Goal: Task Accomplishment & Management: Manage account settings

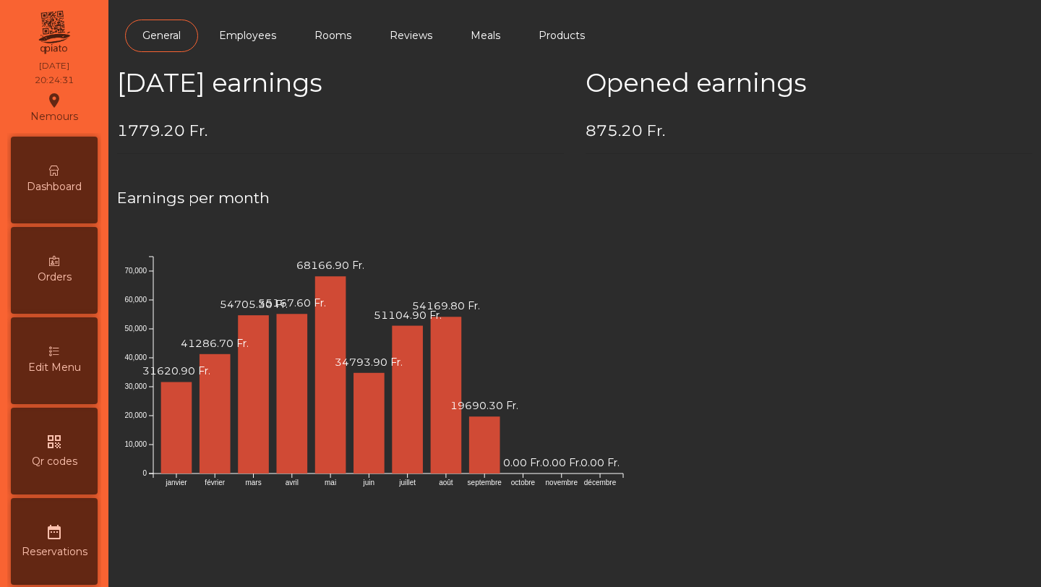
scroll to position [641, 0]
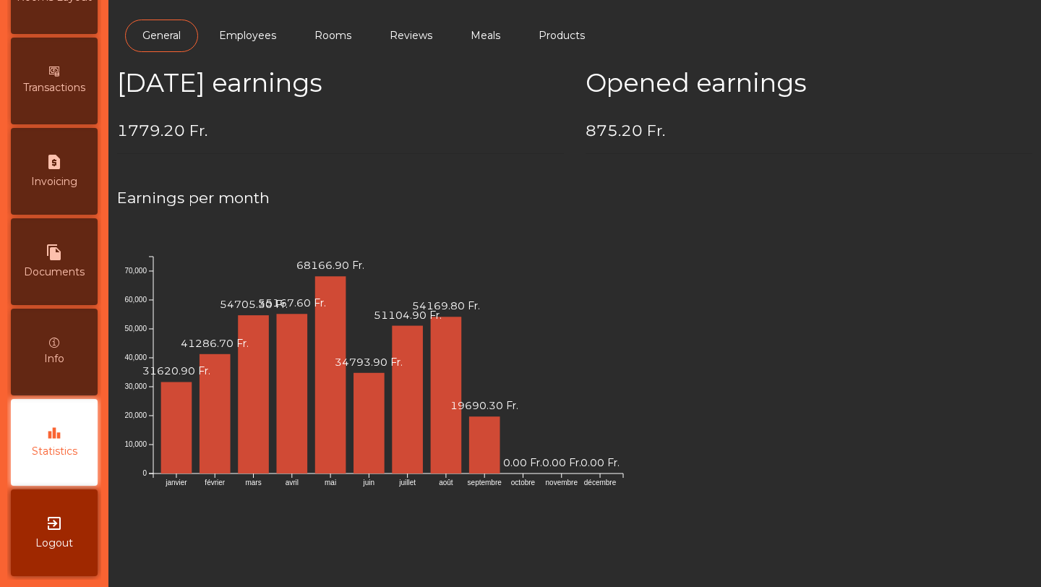
click at [68, 424] on div "leaderboard Statistics" at bounding box center [54, 442] width 87 height 87
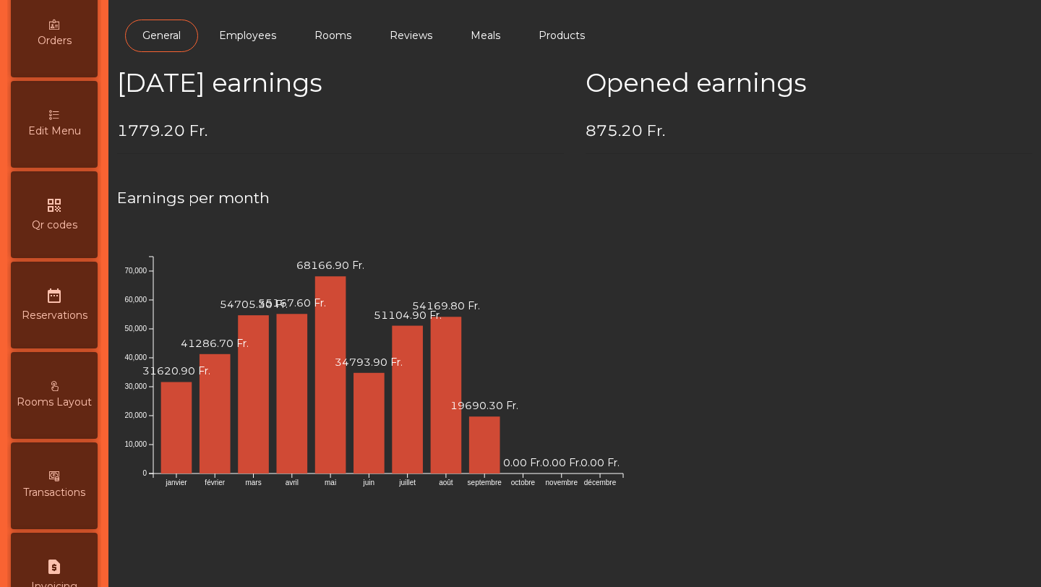
scroll to position [0, 0]
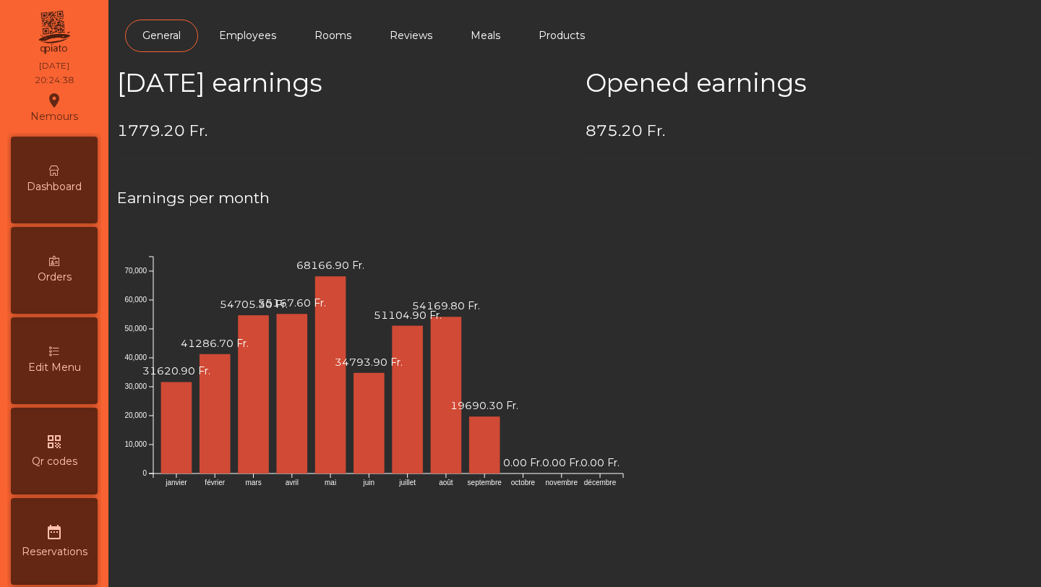
click at [64, 193] on span "Dashboard" at bounding box center [54, 186] width 55 height 15
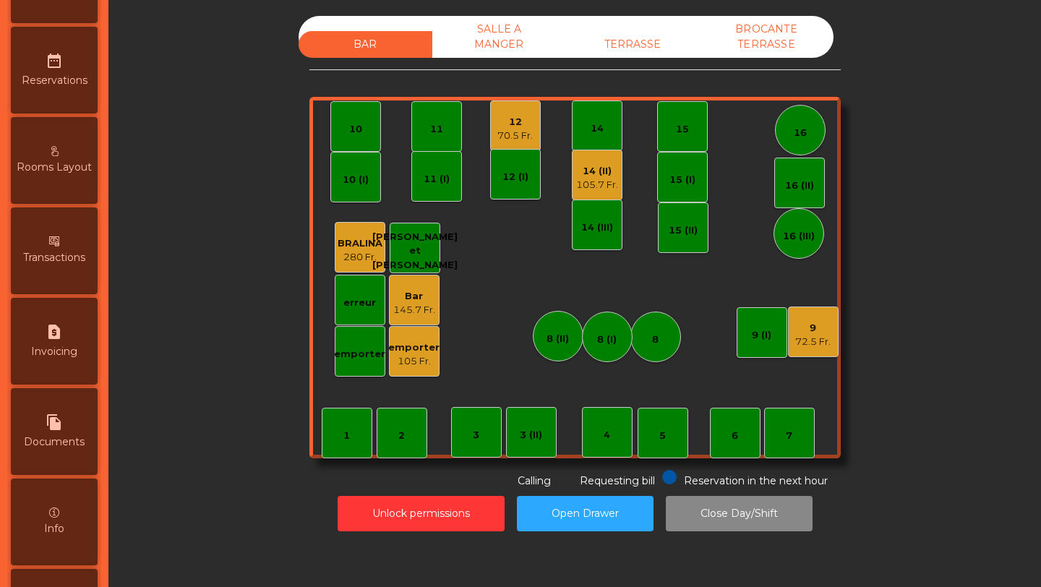
scroll to position [641, 0]
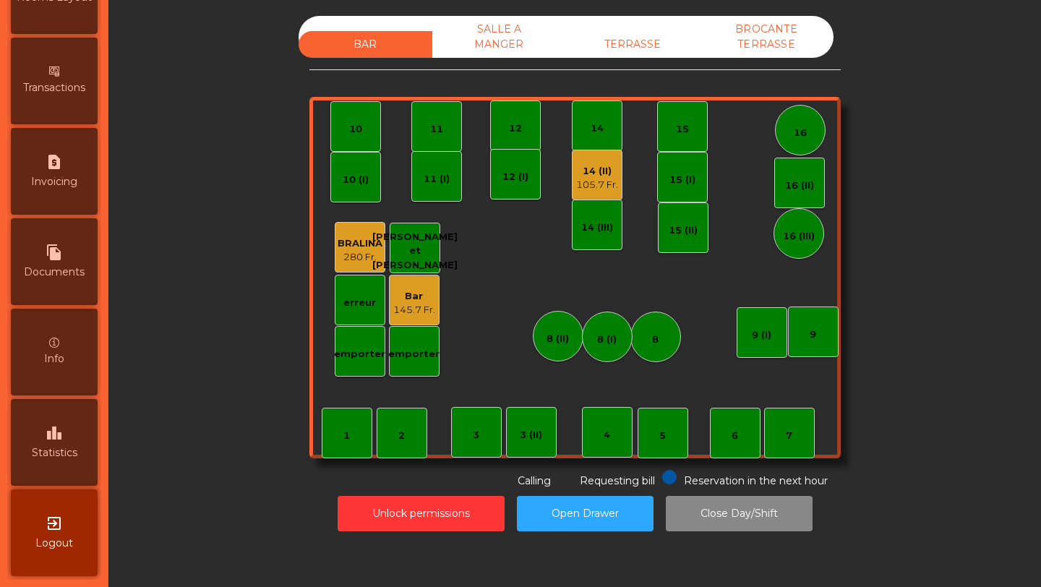
click at [69, 453] on span "Statistics" at bounding box center [55, 452] width 46 height 15
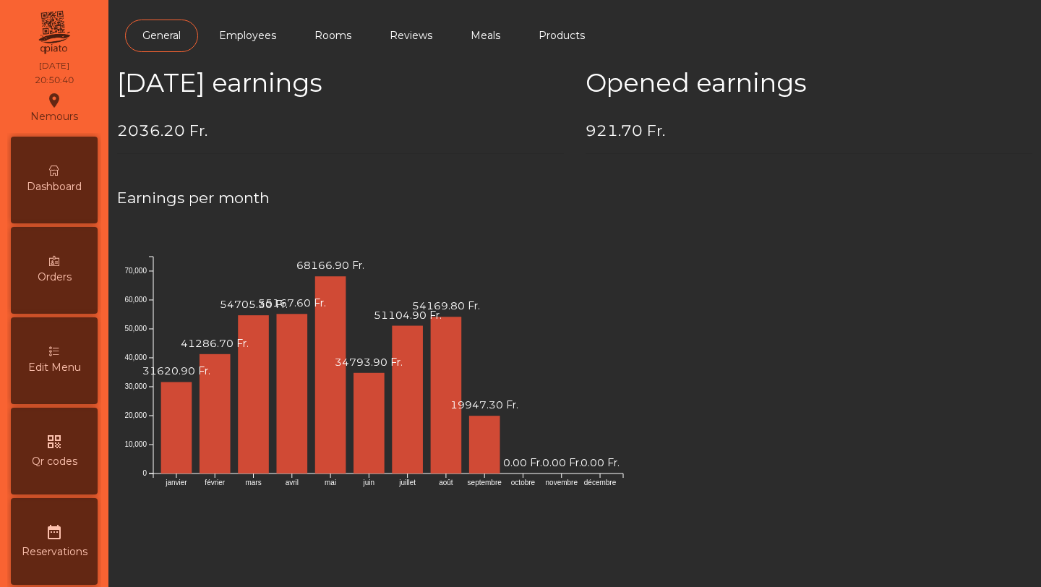
click at [58, 166] on icon at bounding box center [54, 171] width 10 height 10
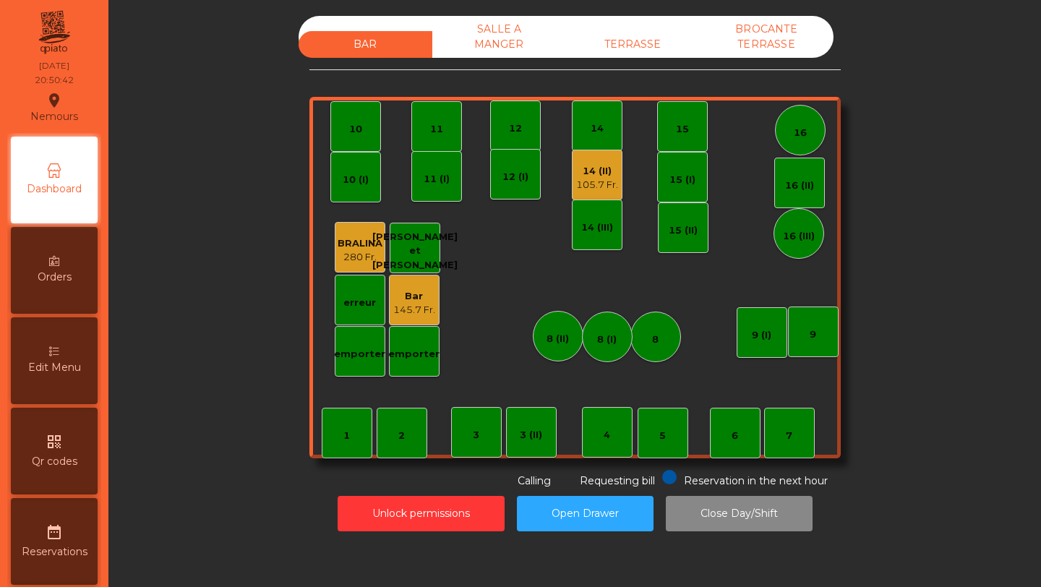
click at [417, 300] on div "Bar" at bounding box center [414, 296] width 42 height 14
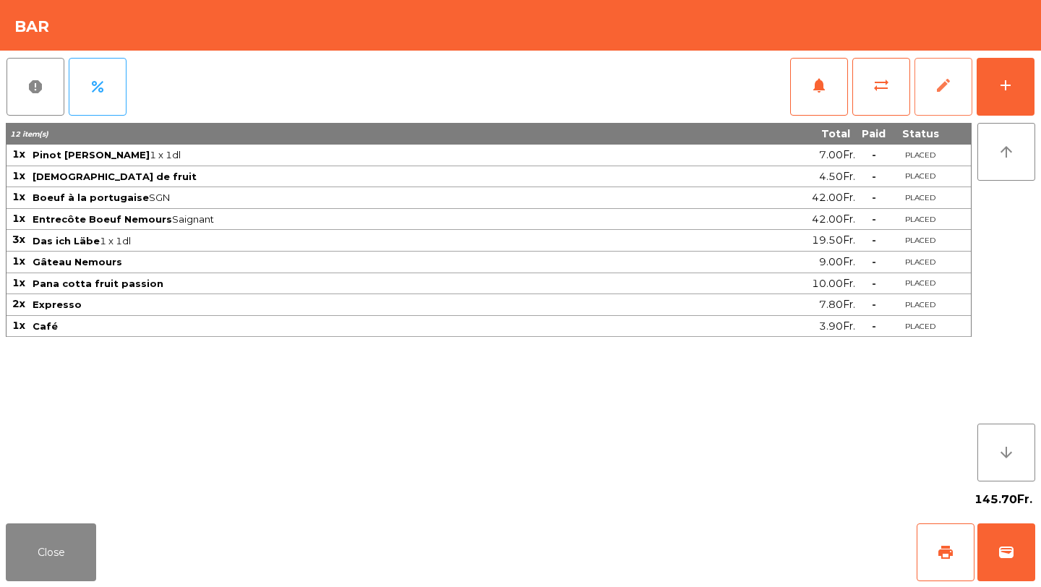
click at [946, 86] on span "edit" at bounding box center [943, 85] width 17 height 17
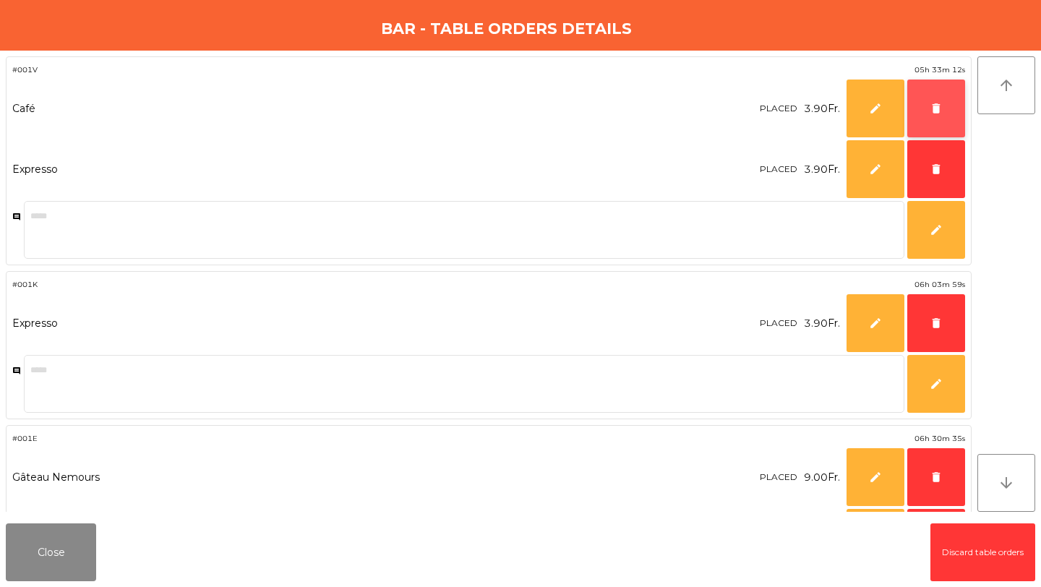
click at [938, 108] on span "delete" at bounding box center [936, 108] width 13 height 13
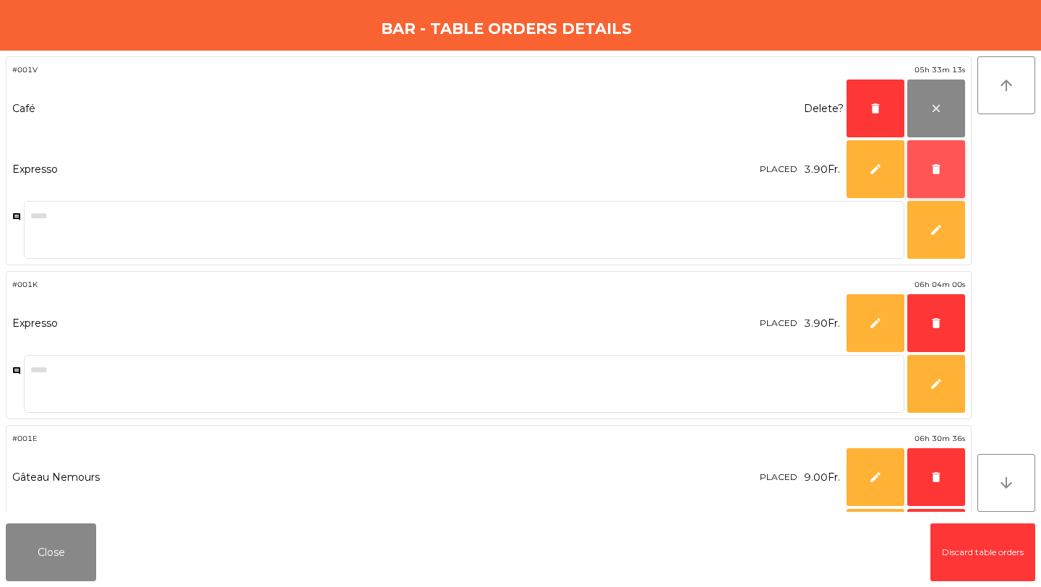
click at [938, 153] on button "delete" at bounding box center [936, 169] width 58 height 58
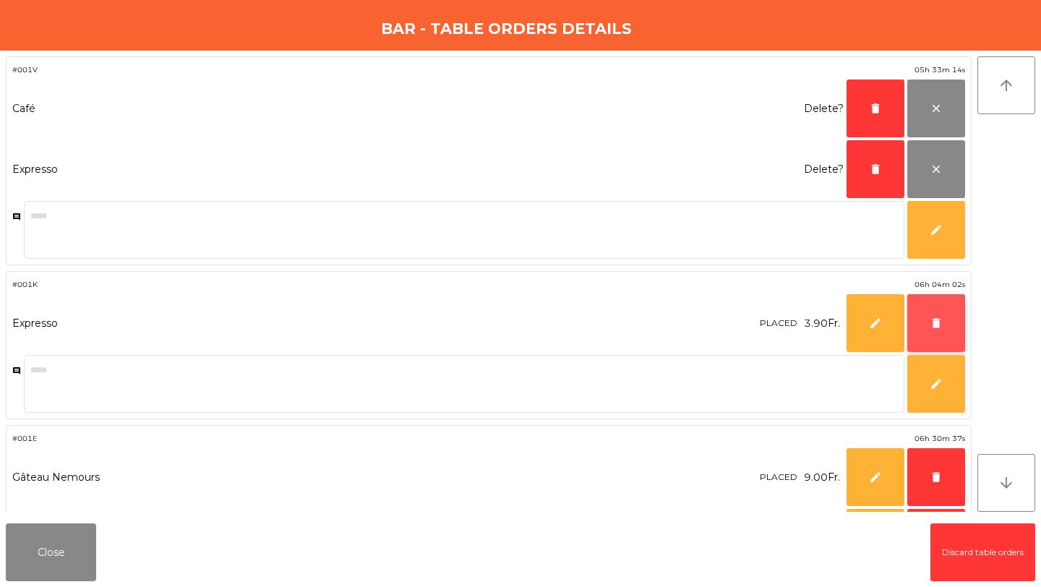
click at [938, 312] on button "delete" at bounding box center [936, 323] width 58 height 58
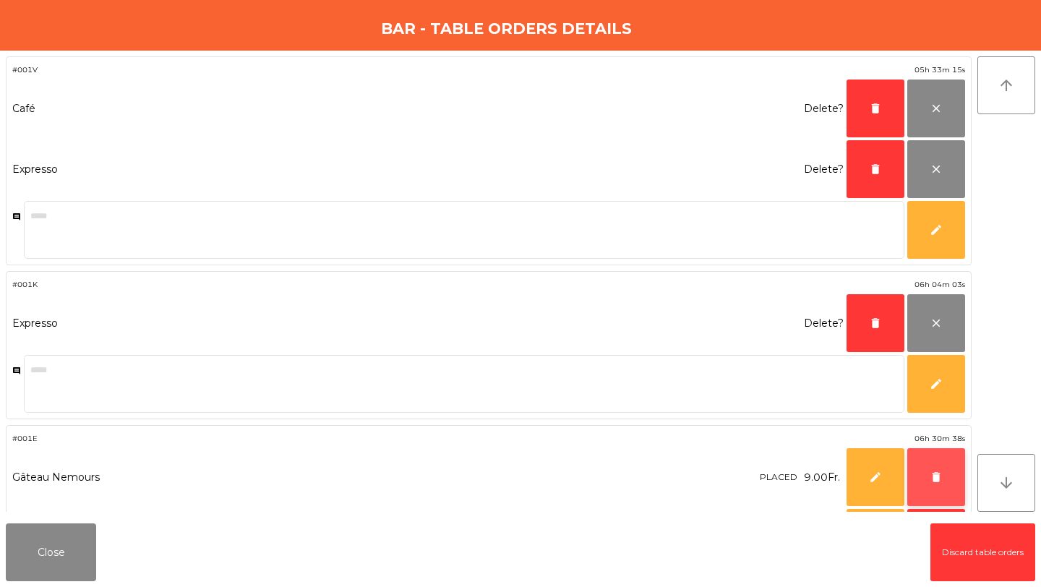
click at [934, 460] on button "delete" at bounding box center [936, 477] width 58 height 58
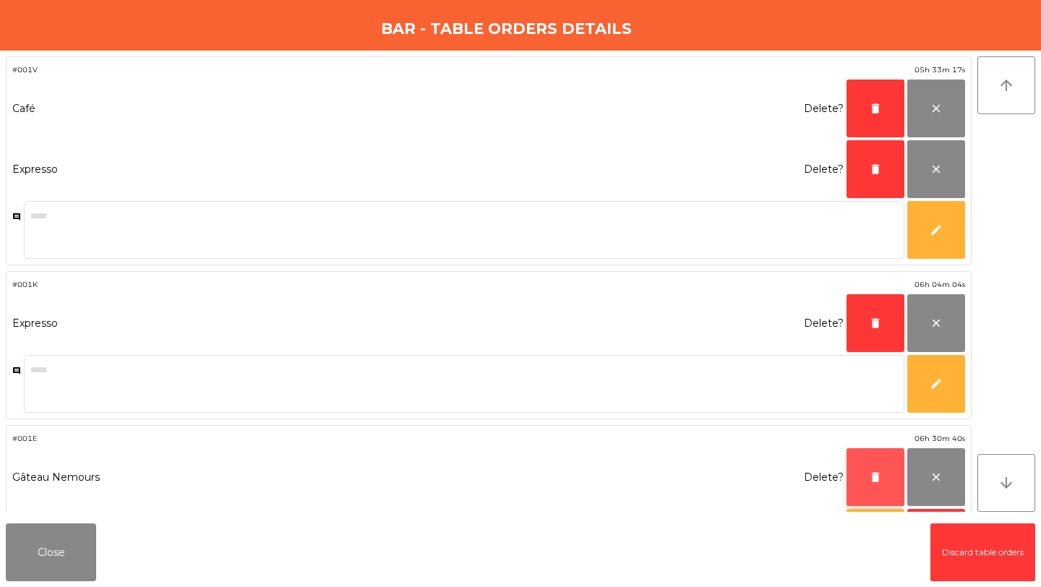
click at [889, 471] on button "delete" at bounding box center [876, 477] width 58 height 58
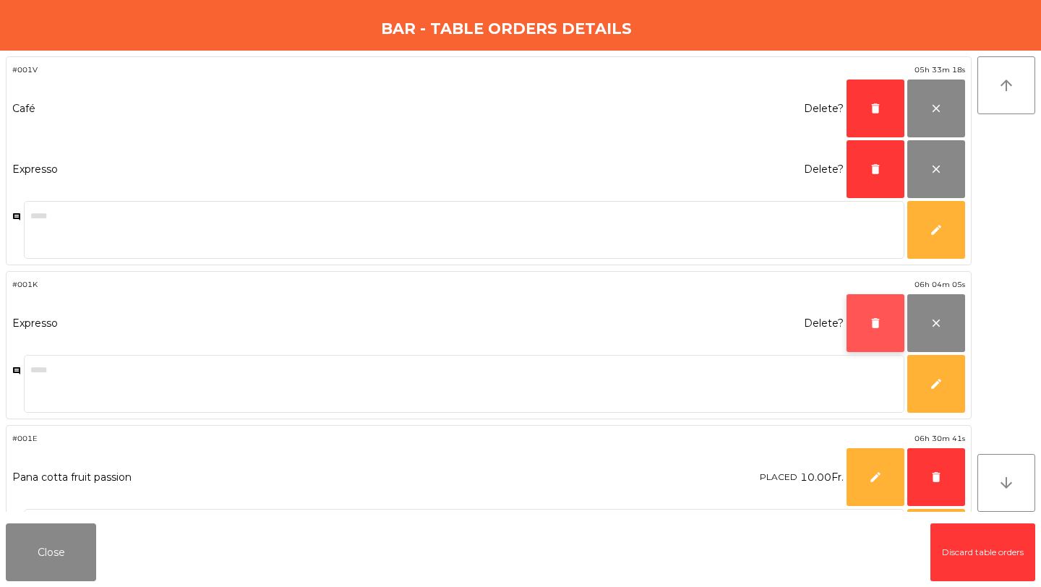
click at [883, 314] on button "delete" at bounding box center [876, 323] width 58 height 58
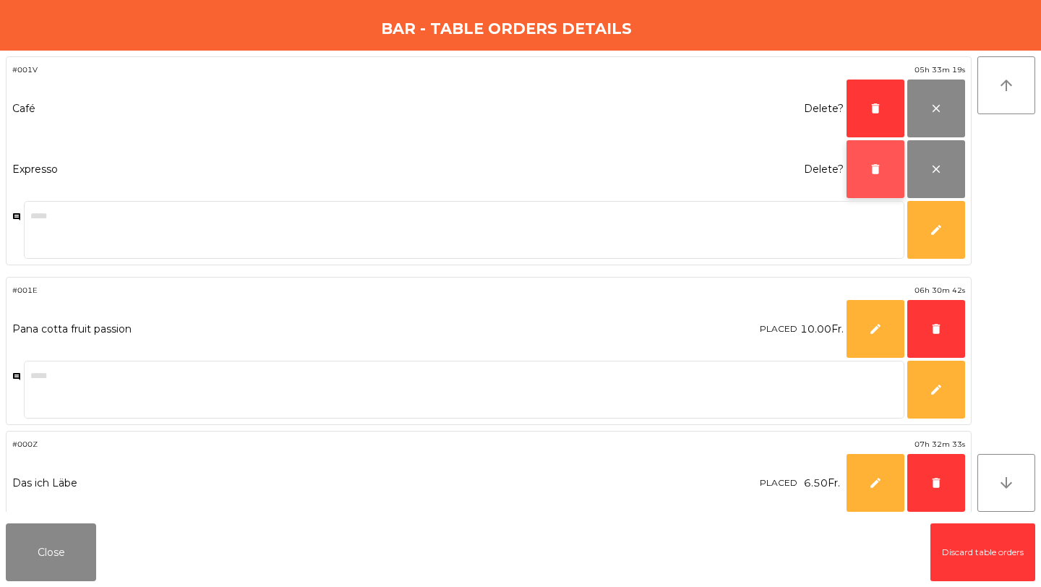
click at [881, 174] on span "delete" at bounding box center [875, 169] width 13 height 13
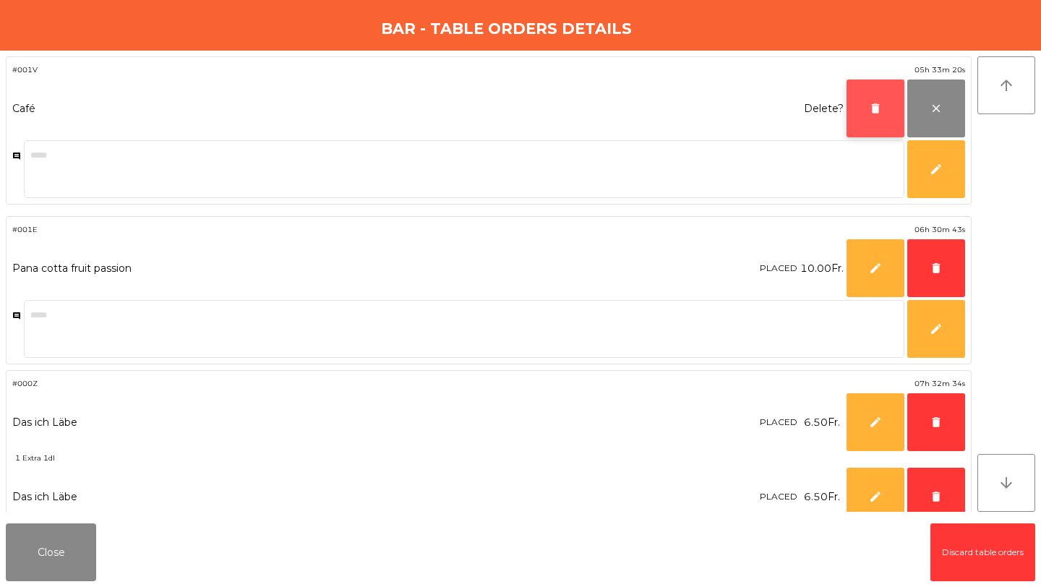
click at [877, 120] on button "delete" at bounding box center [876, 109] width 58 height 58
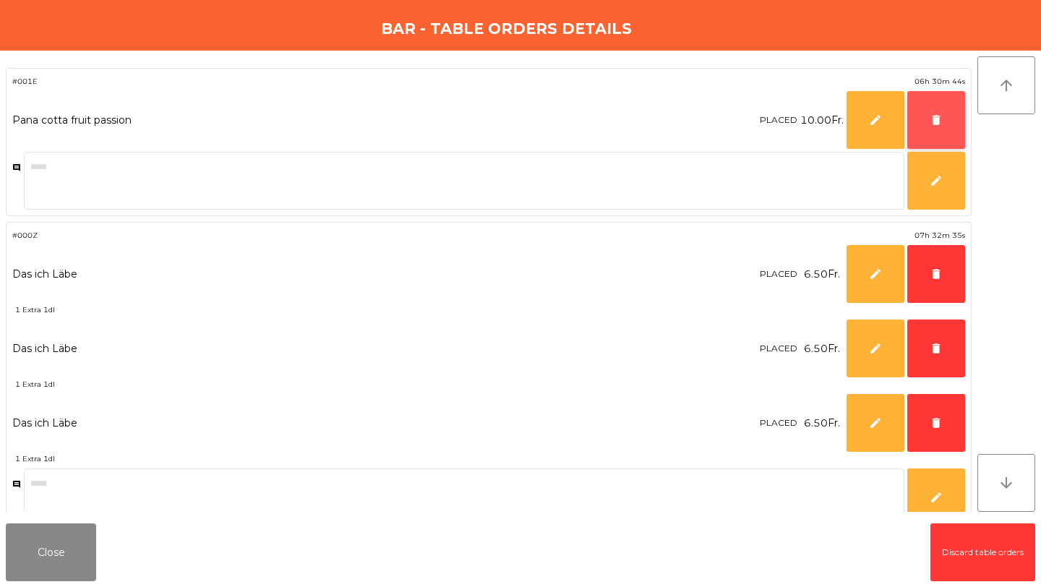
click at [933, 125] on span "delete" at bounding box center [936, 120] width 13 height 13
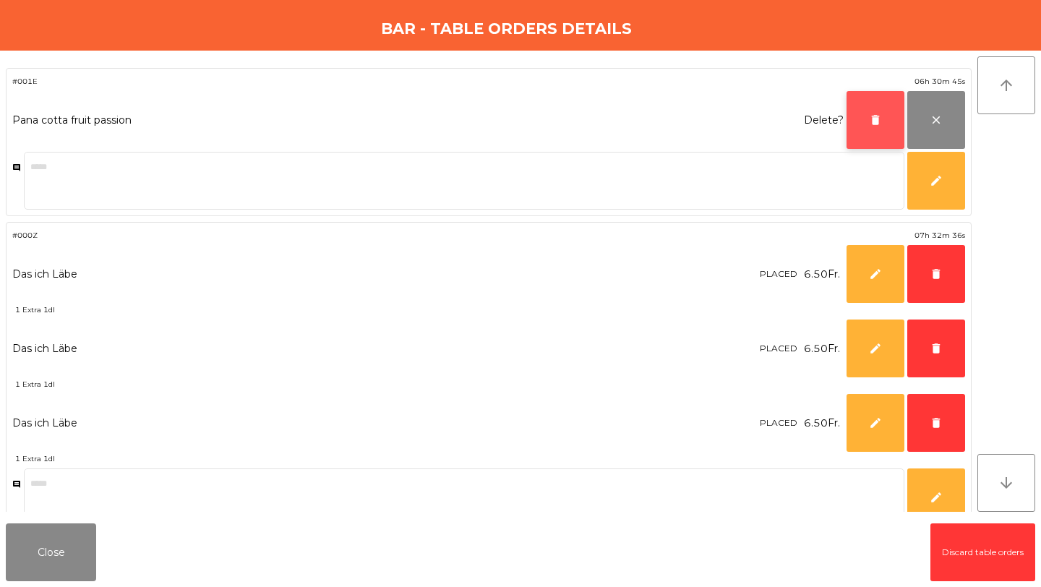
click at [886, 119] on button "delete" at bounding box center [876, 120] width 58 height 58
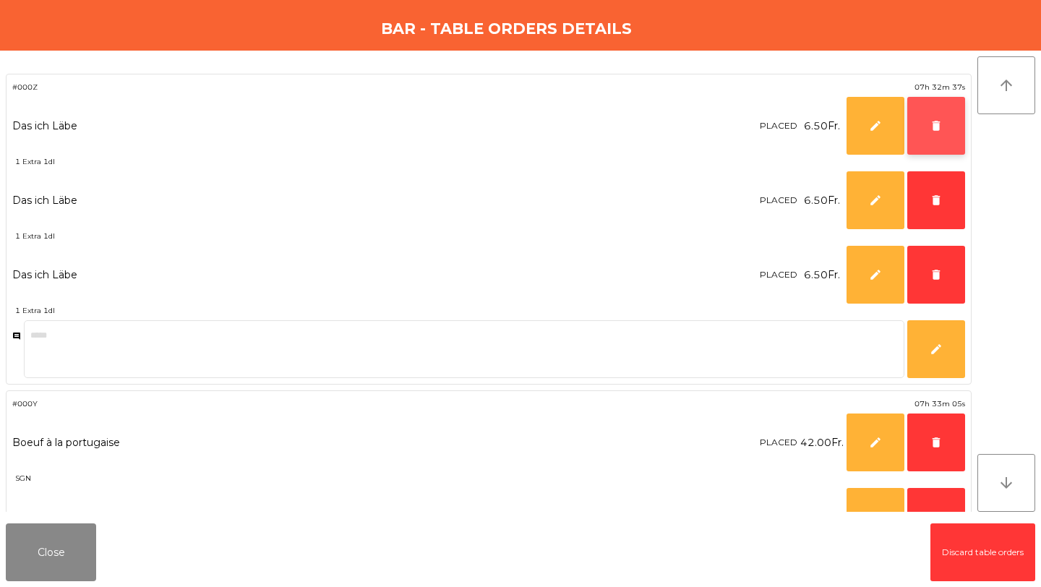
click at [928, 127] on button "delete" at bounding box center [936, 126] width 58 height 58
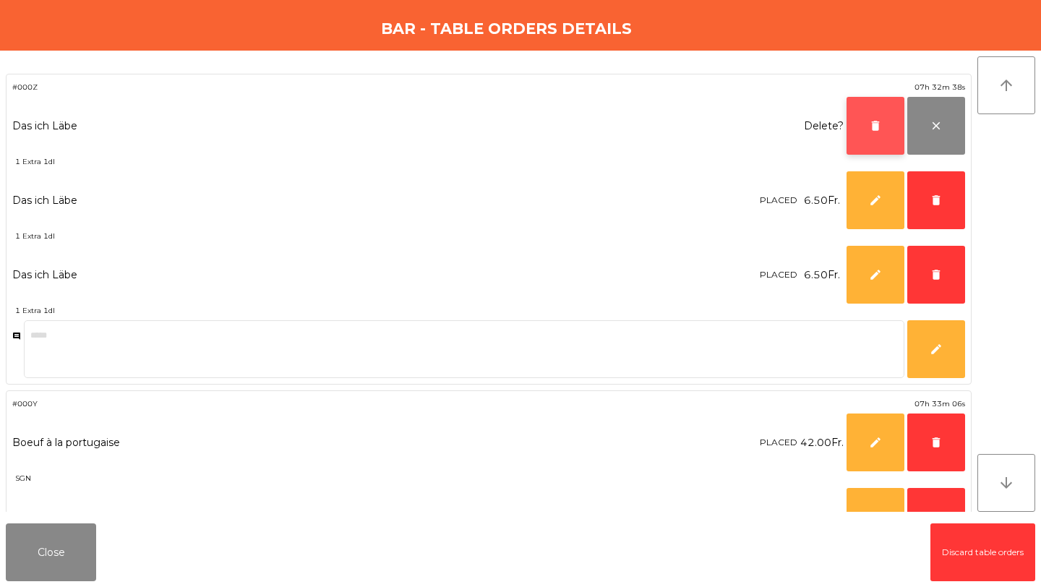
click at [895, 122] on button "delete" at bounding box center [876, 126] width 58 height 58
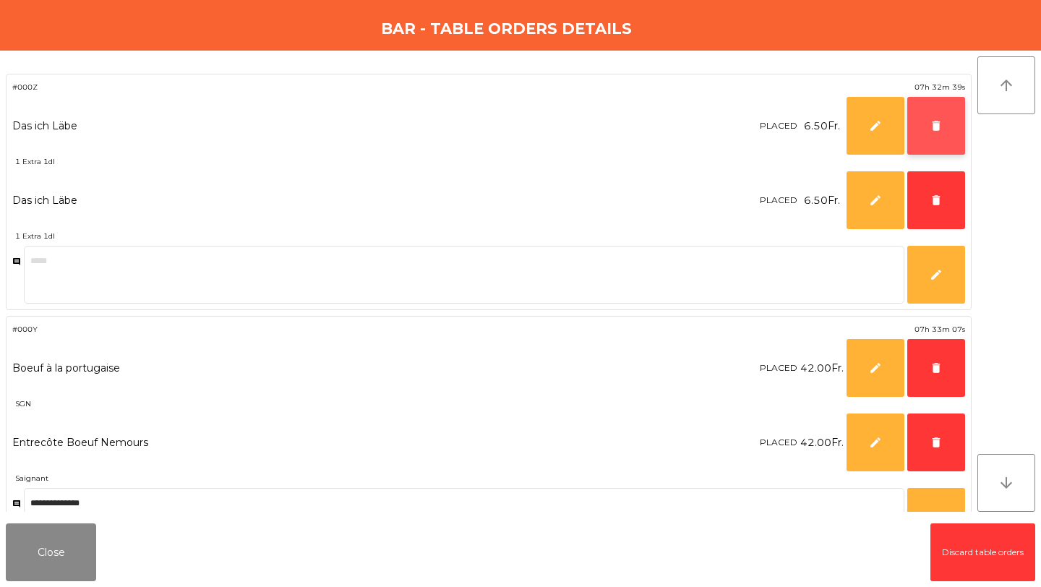
click at [933, 138] on button "delete" at bounding box center [936, 126] width 58 height 58
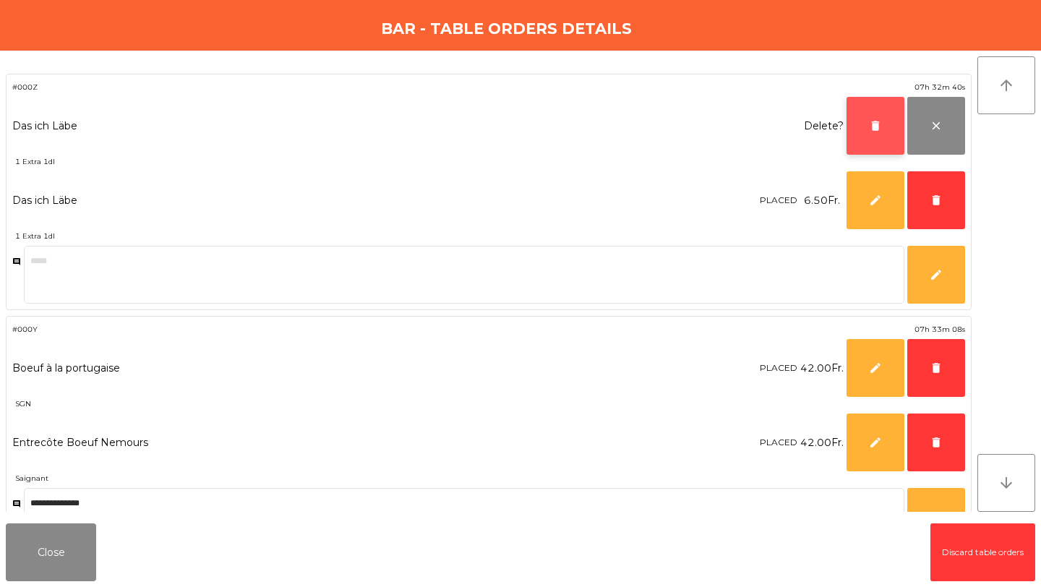
click at [894, 130] on button "delete" at bounding box center [876, 126] width 58 height 58
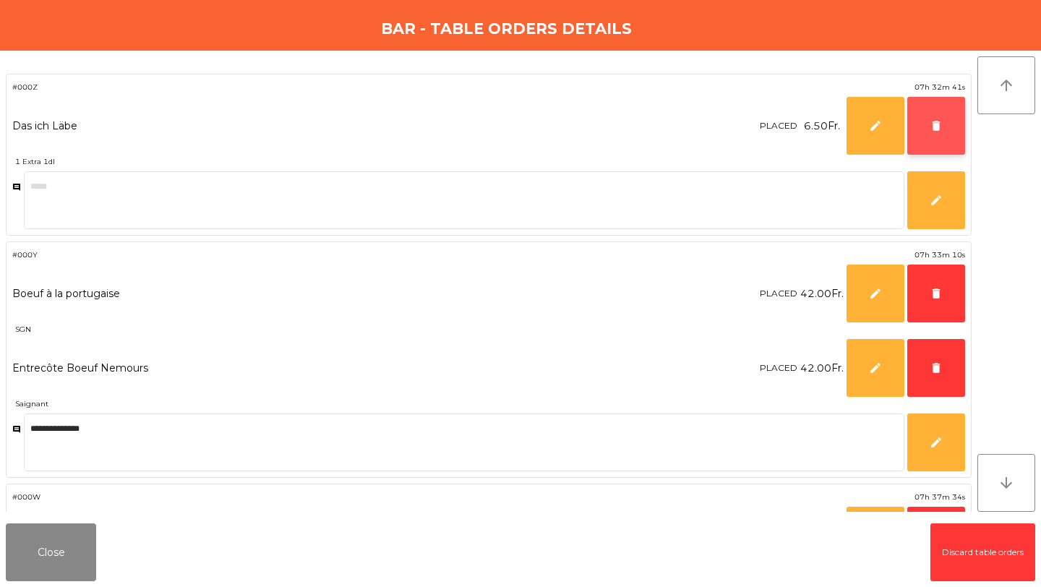
click at [933, 132] on button "delete" at bounding box center [936, 126] width 58 height 58
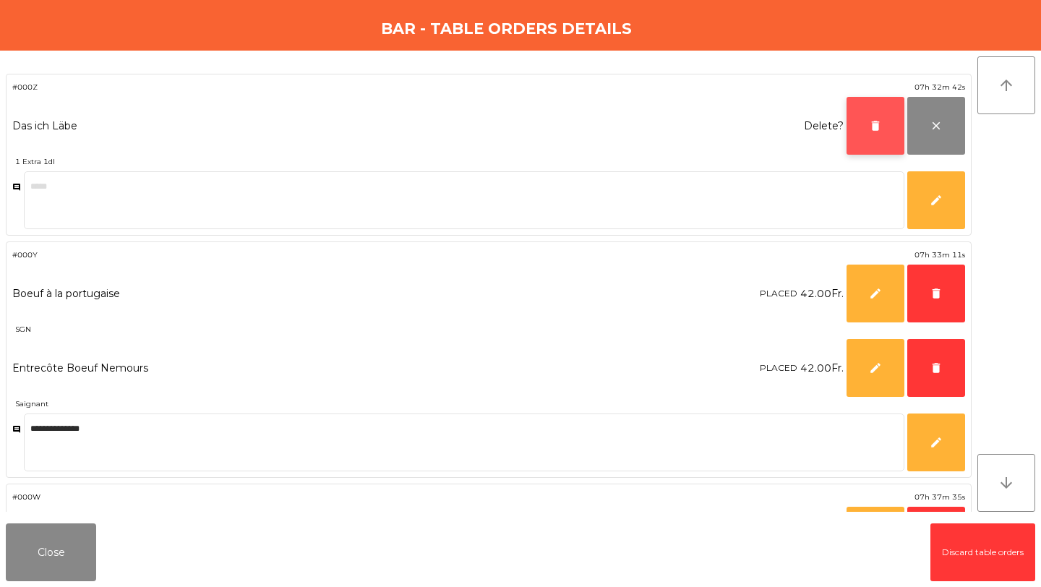
click at [892, 129] on button "delete" at bounding box center [876, 126] width 58 height 58
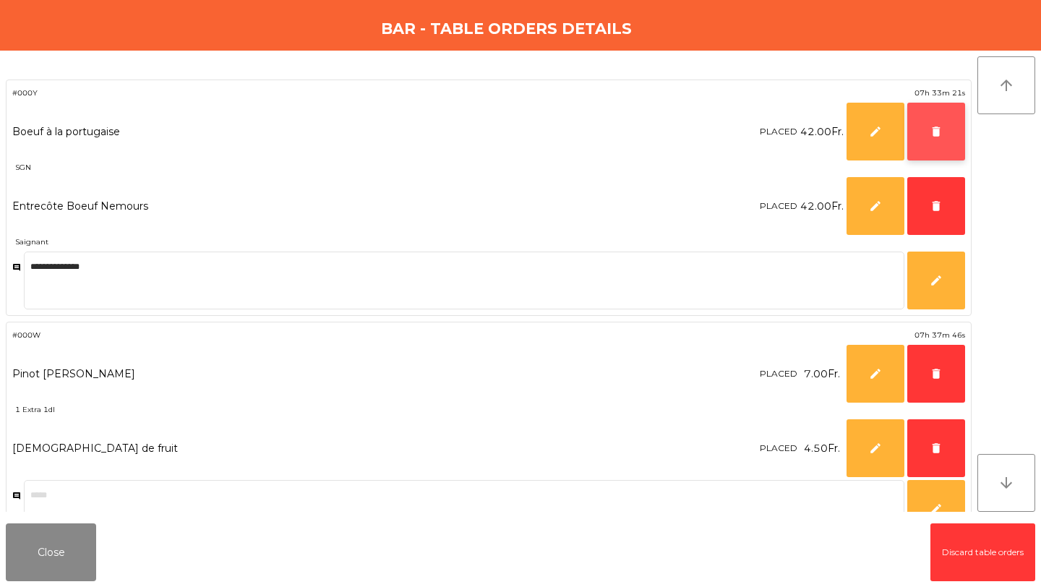
click at [944, 137] on button "delete" at bounding box center [936, 132] width 58 height 58
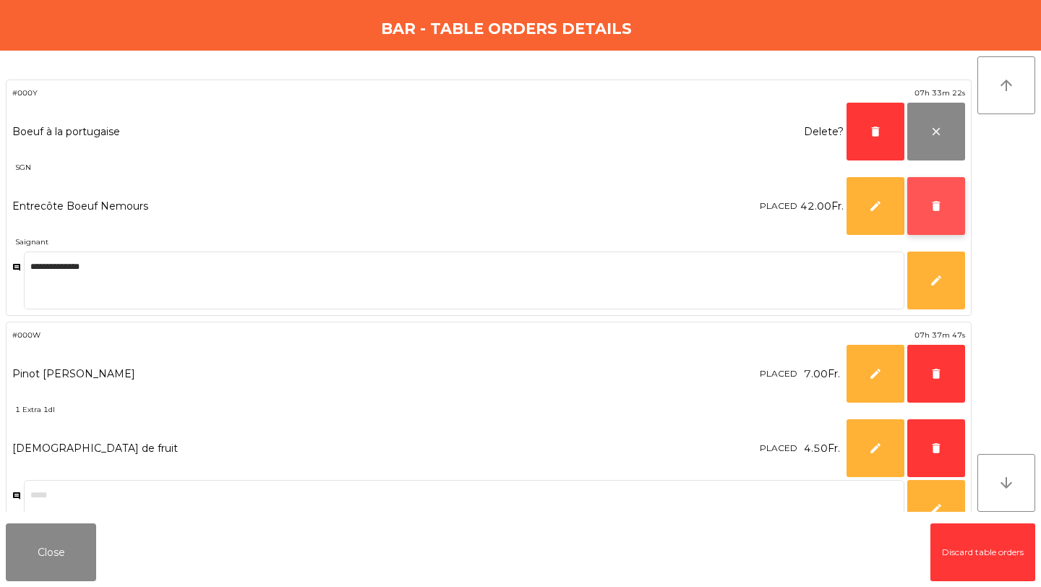
click at [935, 200] on span "delete" at bounding box center [936, 206] width 13 height 13
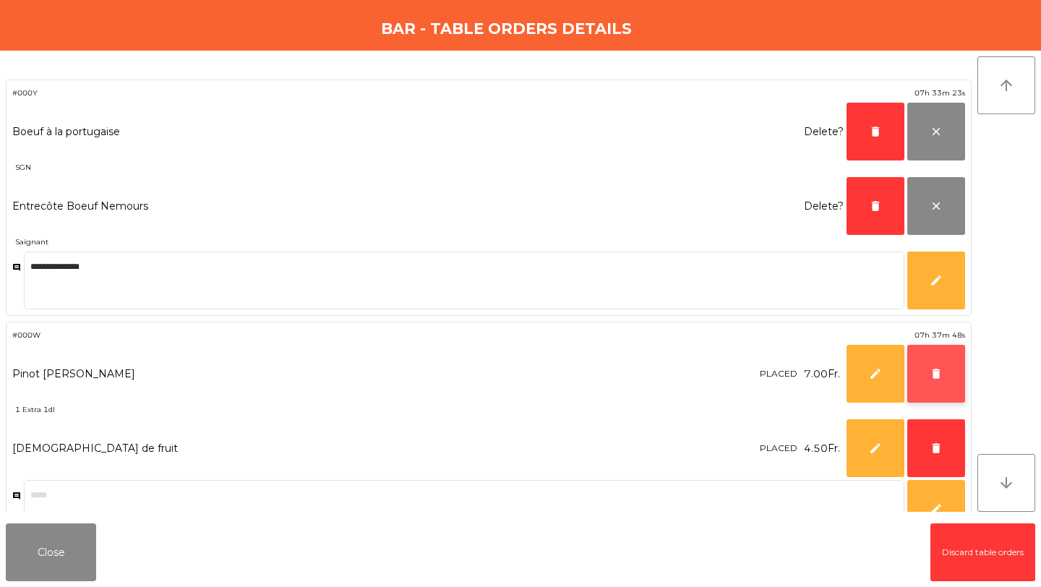
click at [947, 373] on button "delete" at bounding box center [936, 374] width 58 height 58
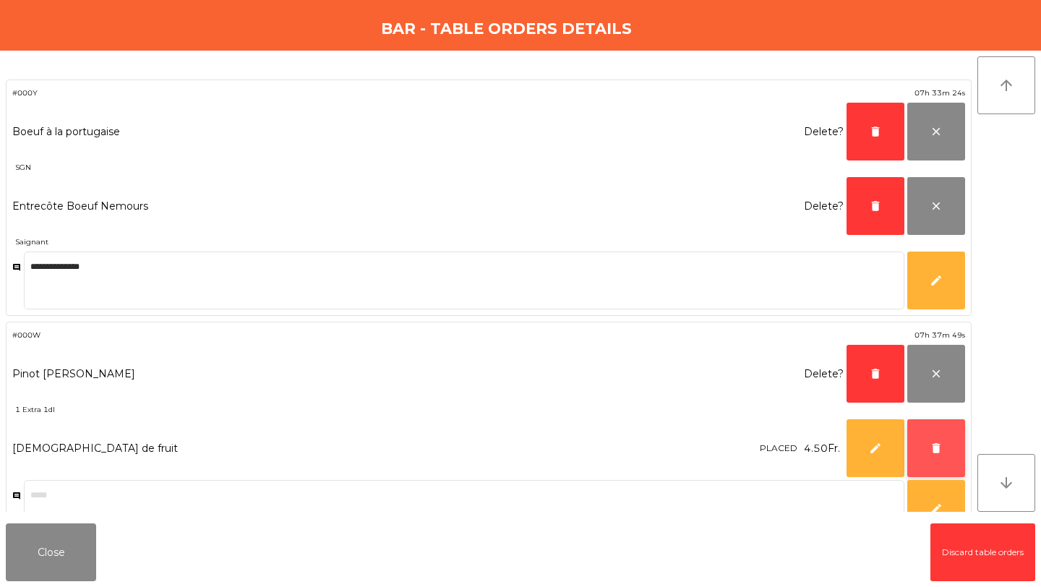
click at [942, 444] on span "delete" at bounding box center [936, 448] width 13 height 13
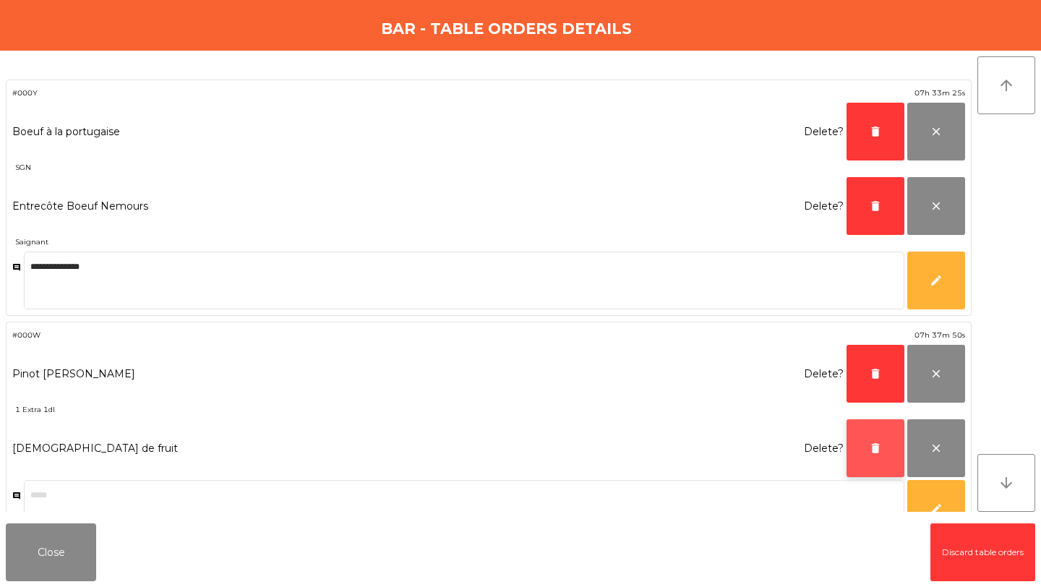
click at [883, 448] on button "delete" at bounding box center [876, 448] width 58 height 58
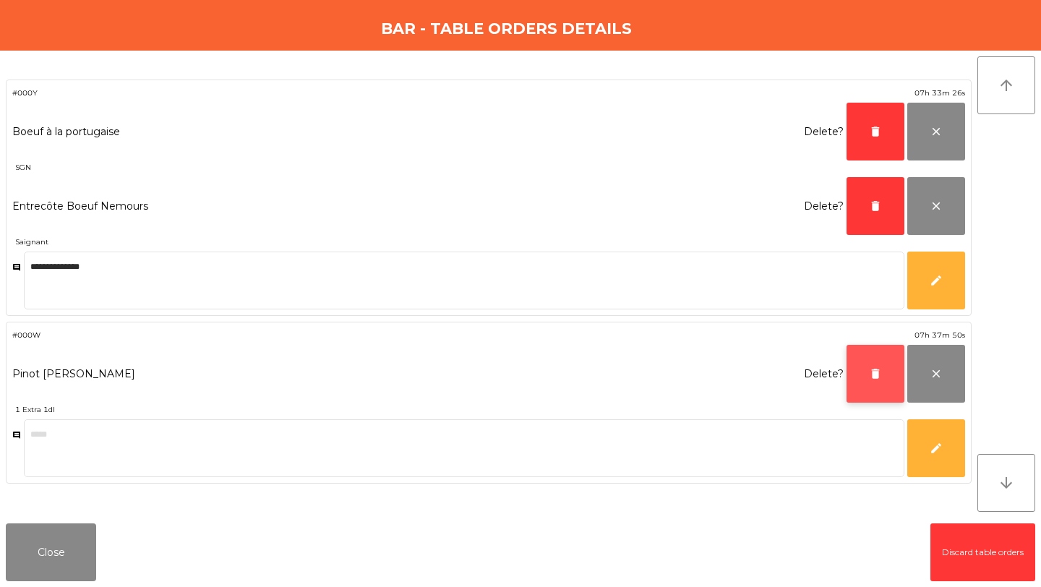
click at [879, 375] on span "delete" at bounding box center [875, 373] width 13 height 13
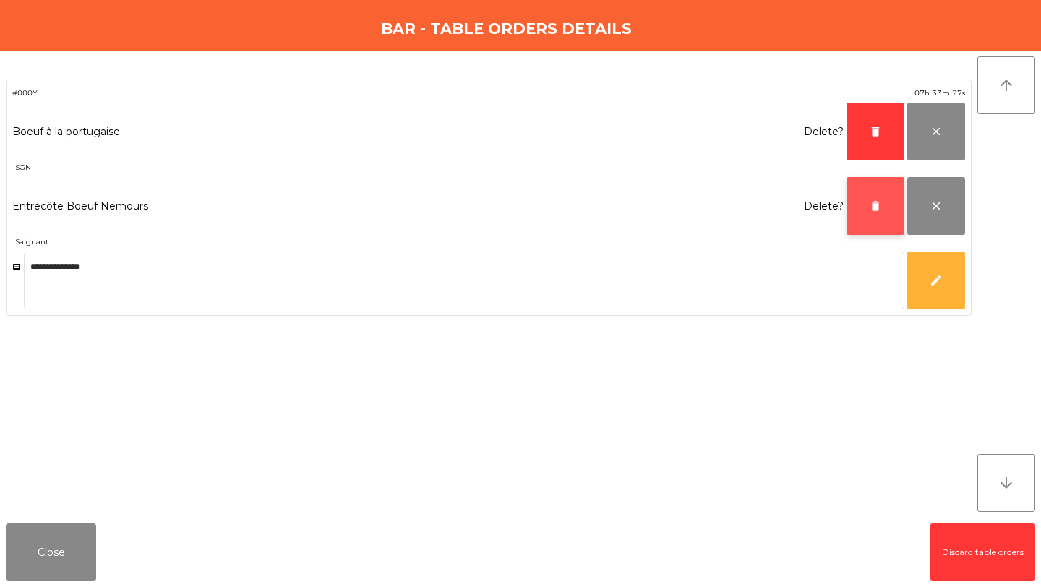
click at [872, 220] on button "delete" at bounding box center [876, 206] width 58 height 58
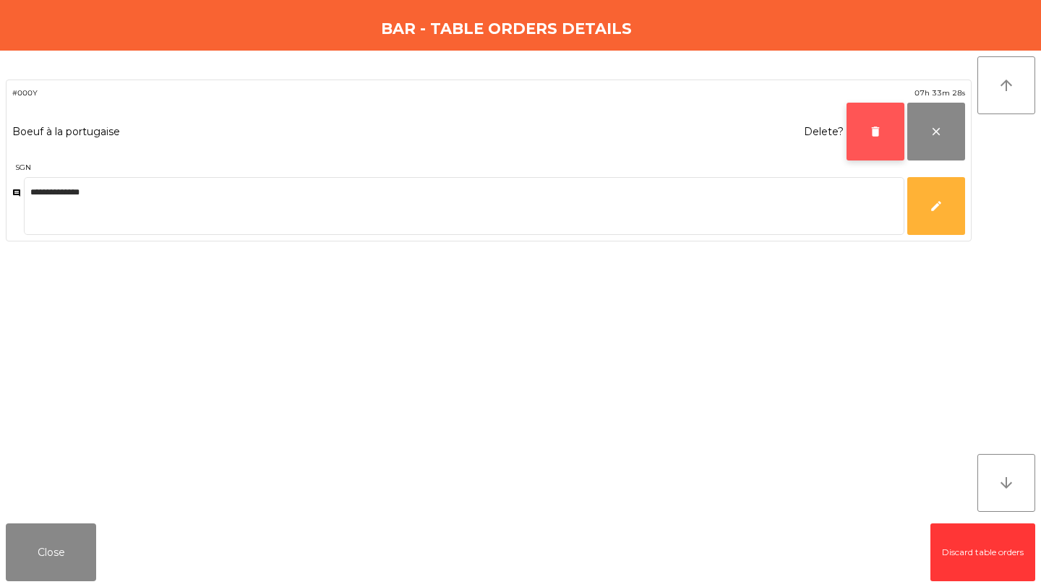
click at [867, 139] on button "delete" at bounding box center [876, 132] width 58 height 58
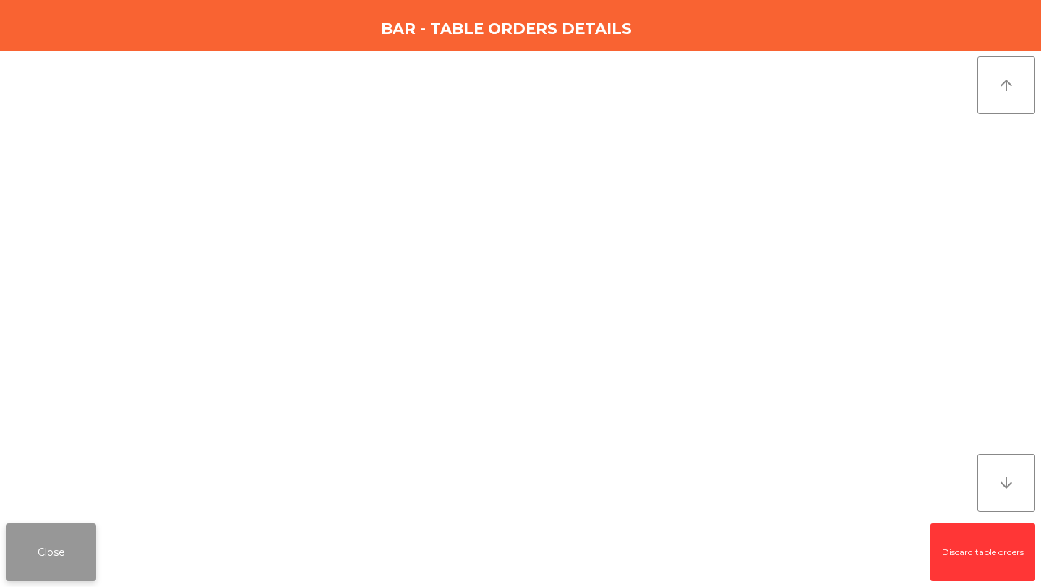
click at [33, 553] on button "Close" at bounding box center [51, 552] width 90 height 58
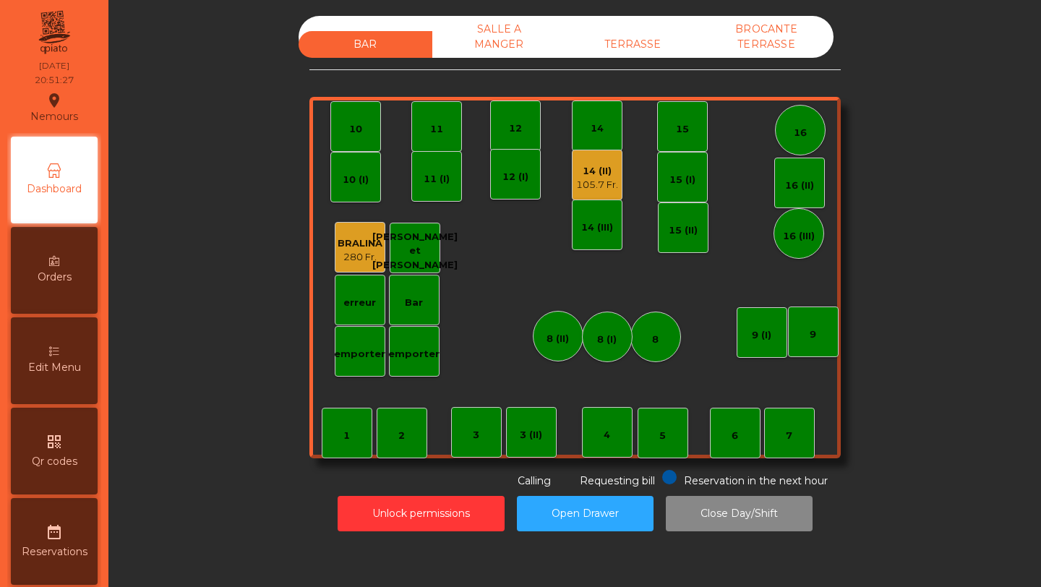
click at [596, 168] on div "14 (II)" at bounding box center [597, 171] width 42 height 14
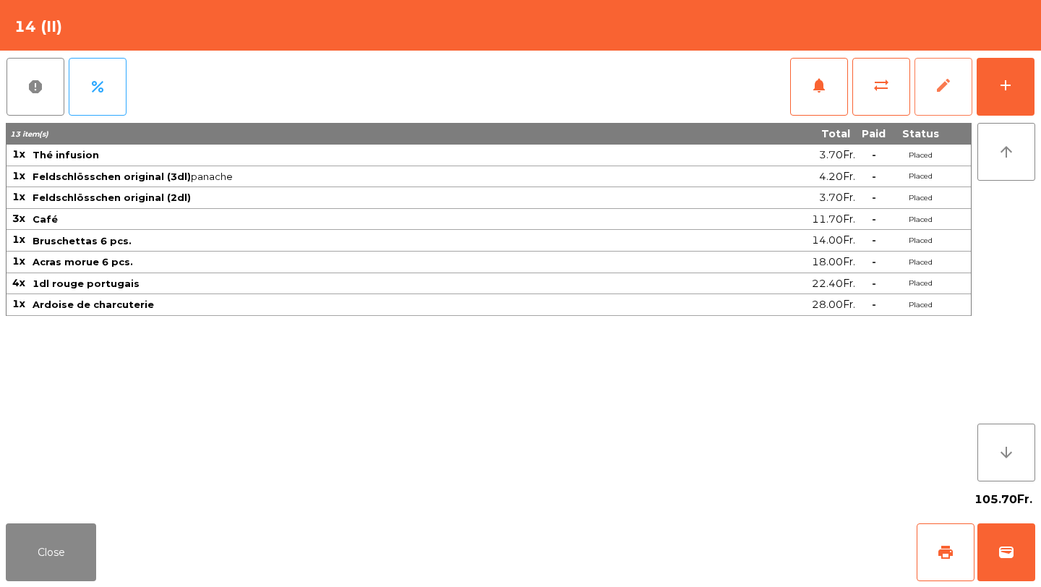
click at [945, 78] on span "edit" at bounding box center [943, 85] width 17 height 17
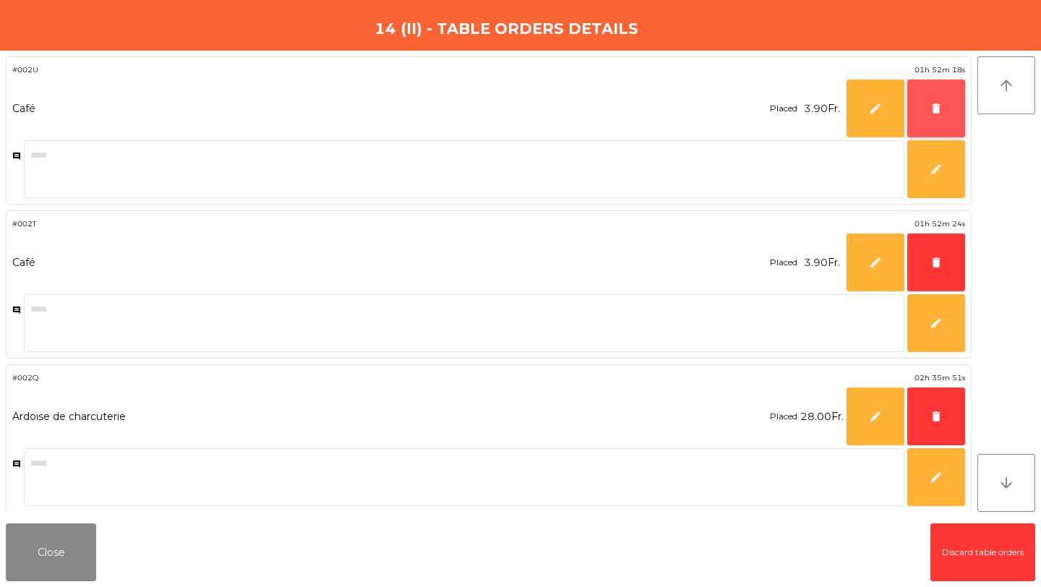
click at [943, 108] on button "delete" at bounding box center [936, 109] width 58 height 58
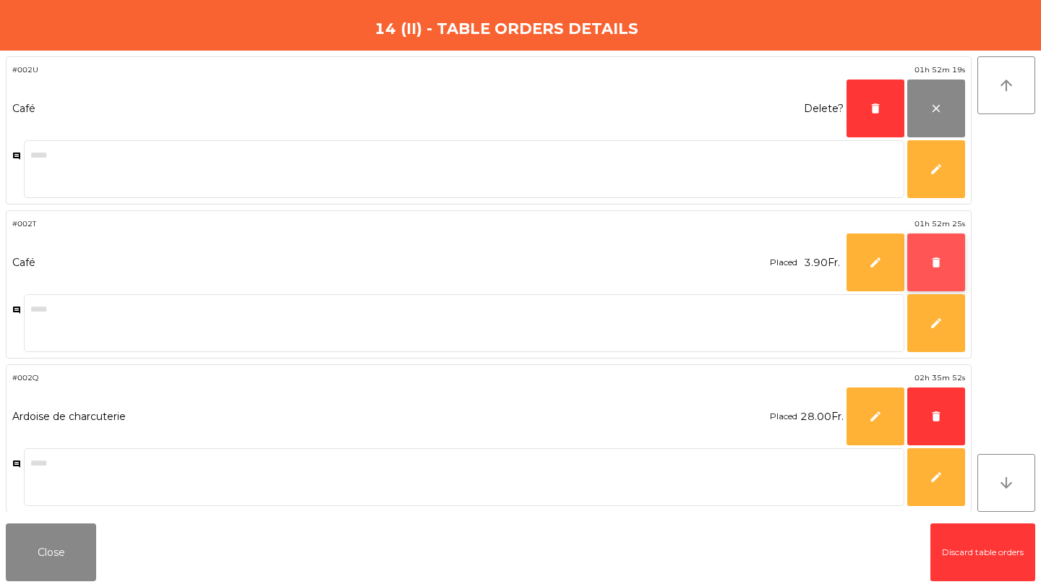
click at [929, 269] on button "delete" at bounding box center [936, 263] width 58 height 58
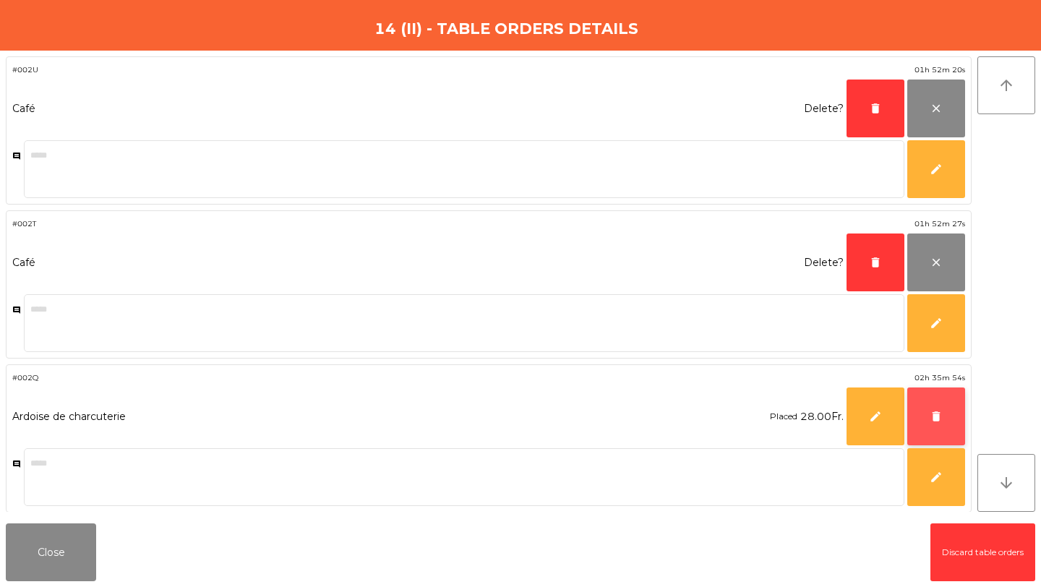
click at [943, 409] on button "delete" at bounding box center [936, 417] width 58 height 58
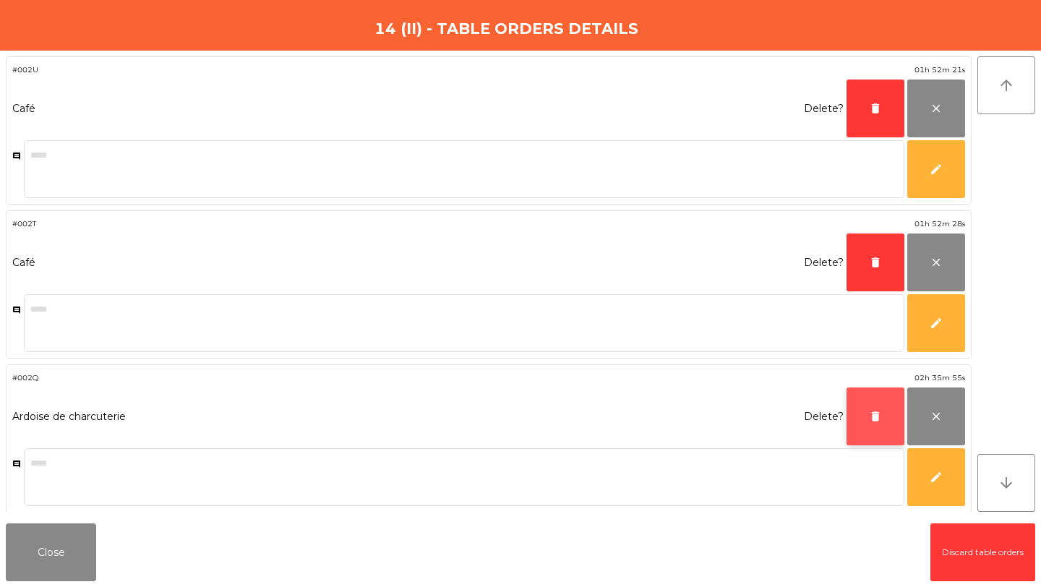
click at [882, 412] on button "delete" at bounding box center [876, 417] width 58 height 58
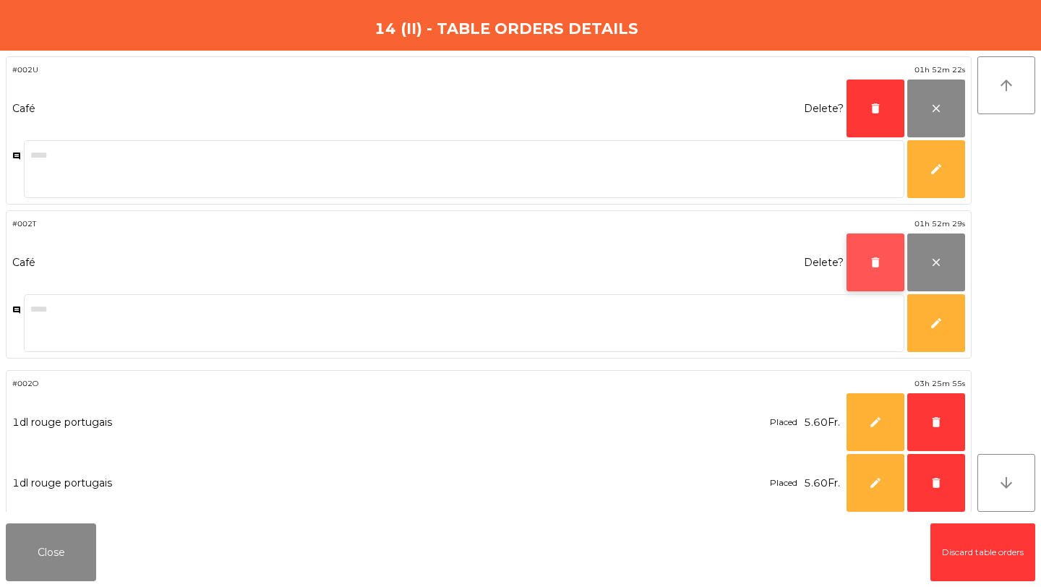
click at [877, 259] on span "delete" at bounding box center [875, 262] width 13 height 13
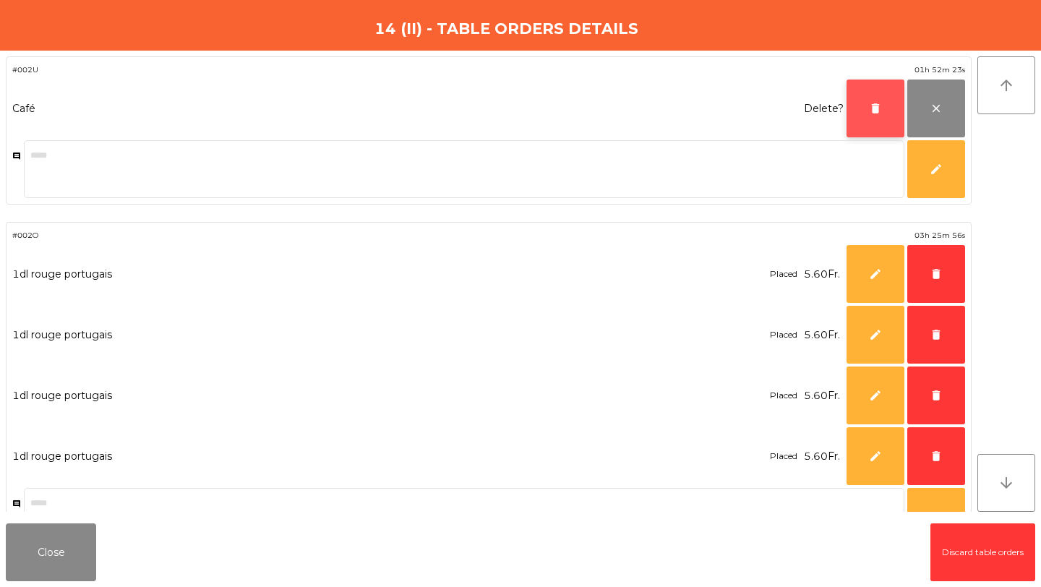
click at [873, 111] on span "delete" at bounding box center [875, 108] width 13 height 13
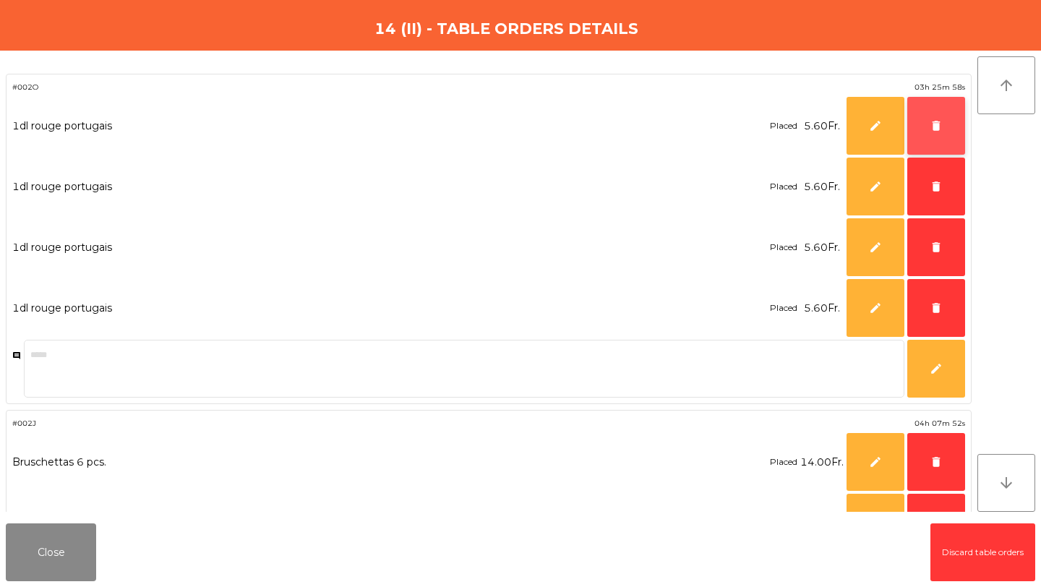
click at [930, 127] on span "delete" at bounding box center [936, 125] width 13 height 13
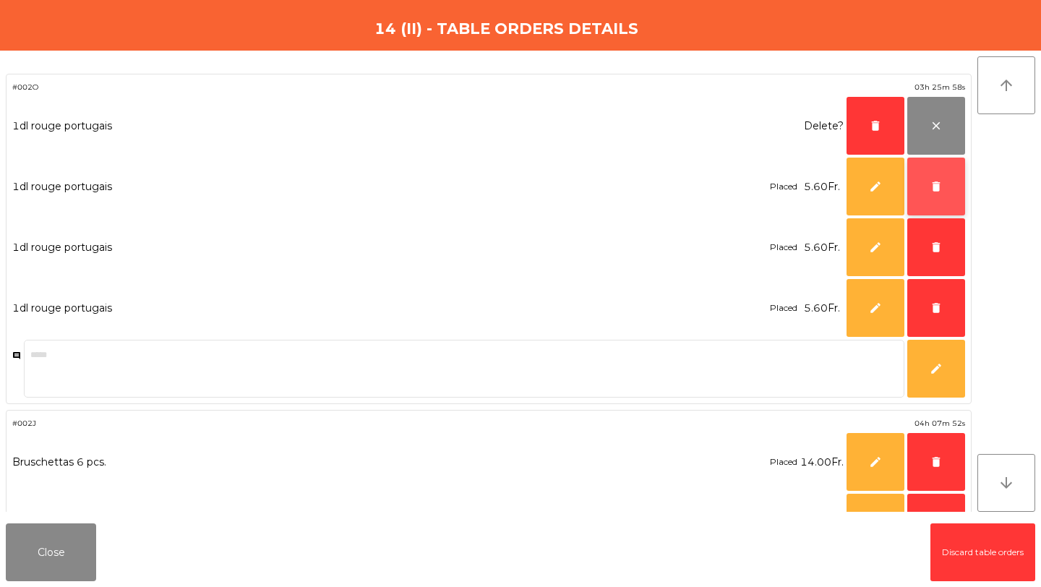
click at [930, 178] on button "delete" at bounding box center [936, 187] width 58 height 58
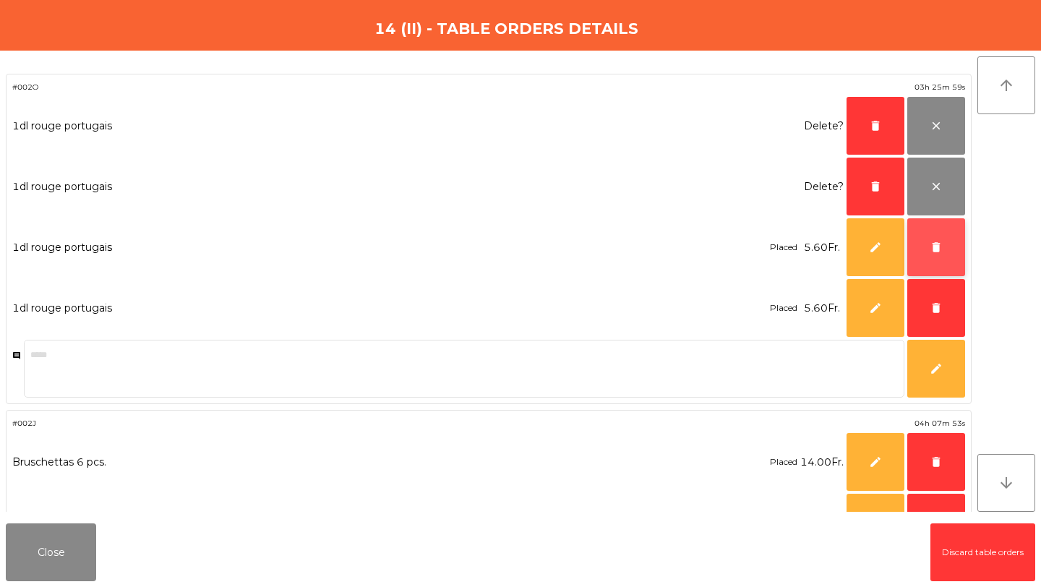
click at [938, 241] on span "delete" at bounding box center [936, 247] width 13 height 13
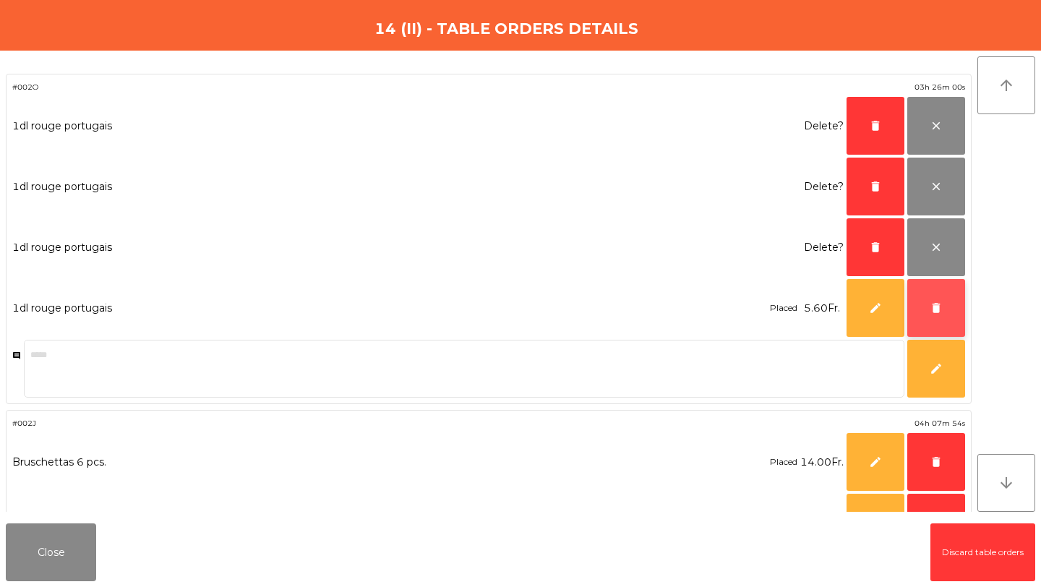
click at [942, 294] on button "delete" at bounding box center [936, 308] width 58 height 58
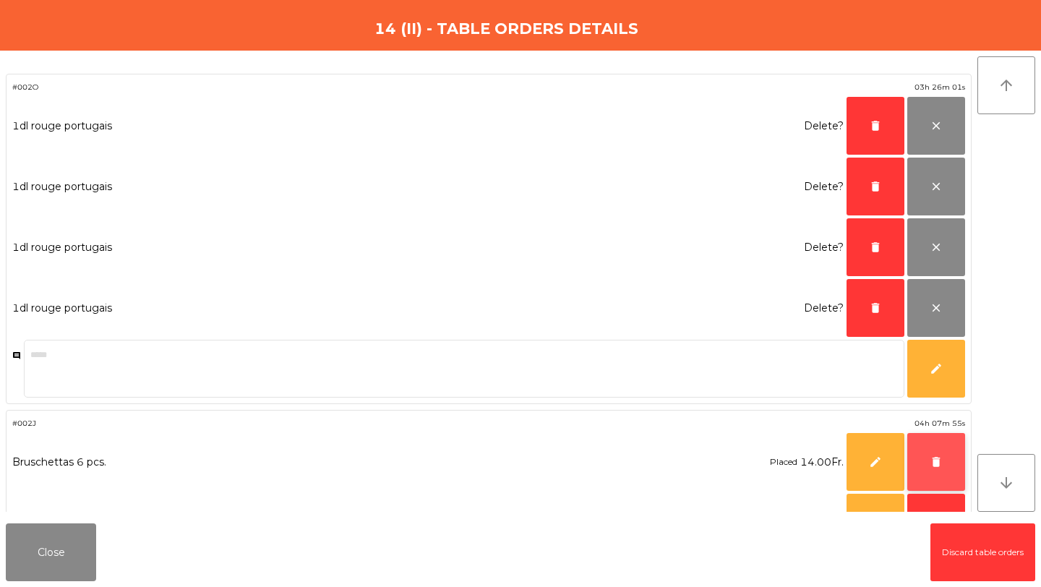
click at [936, 456] on span "delete" at bounding box center [936, 461] width 13 height 13
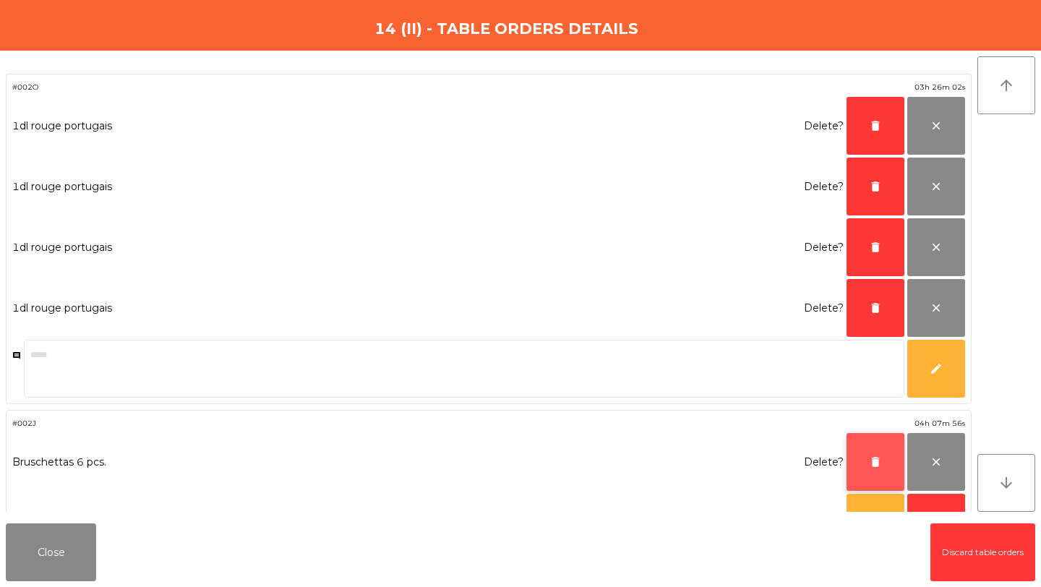
click at [880, 448] on button "delete" at bounding box center [876, 462] width 58 height 58
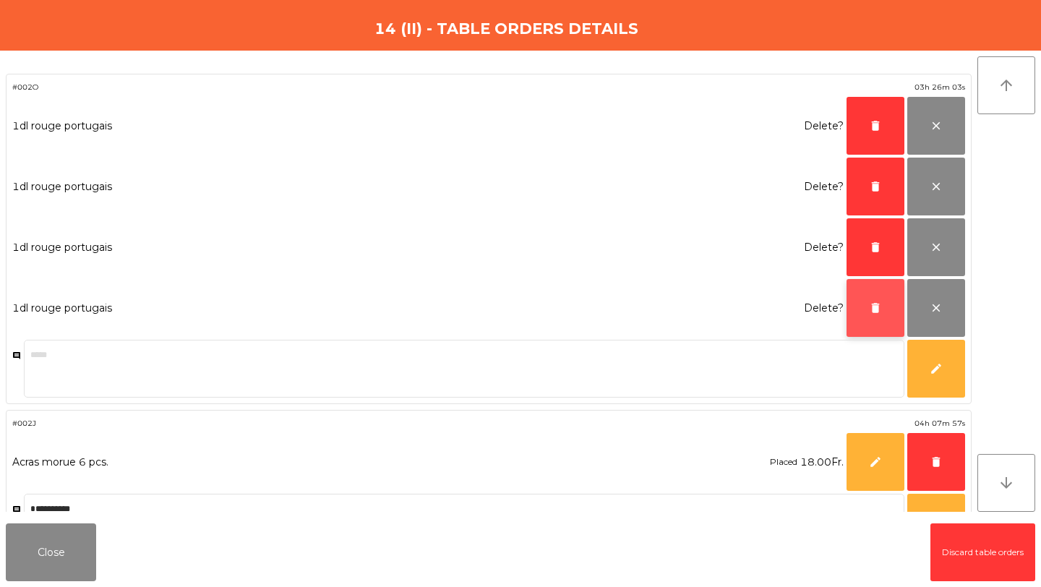
click at [888, 314] on button "delete" at bounding box center [876, 308] width 58 height 58
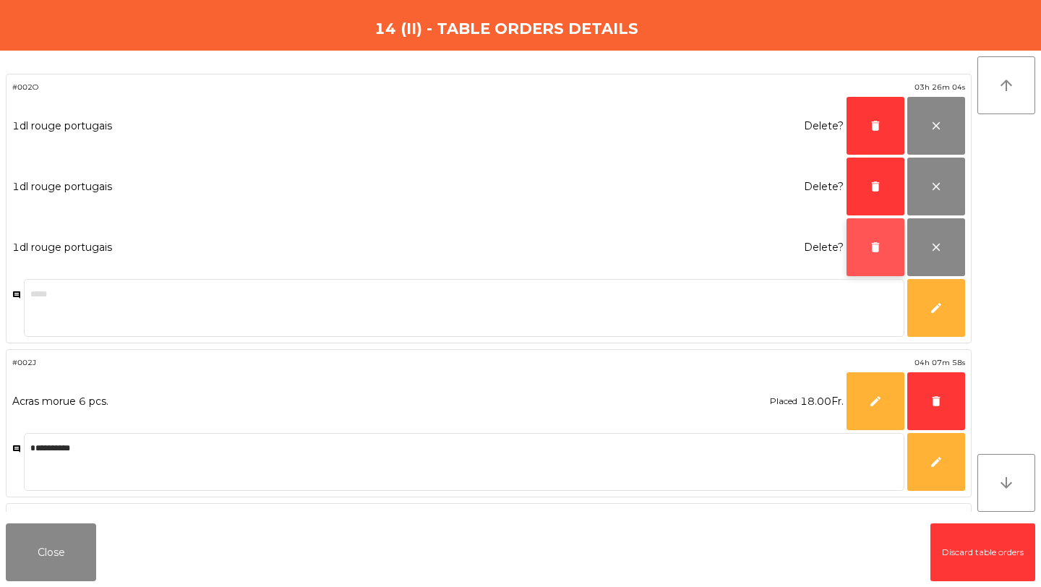
click at [883, 259] on button "delete" at bounding box center [876, 247] width 58 height 58
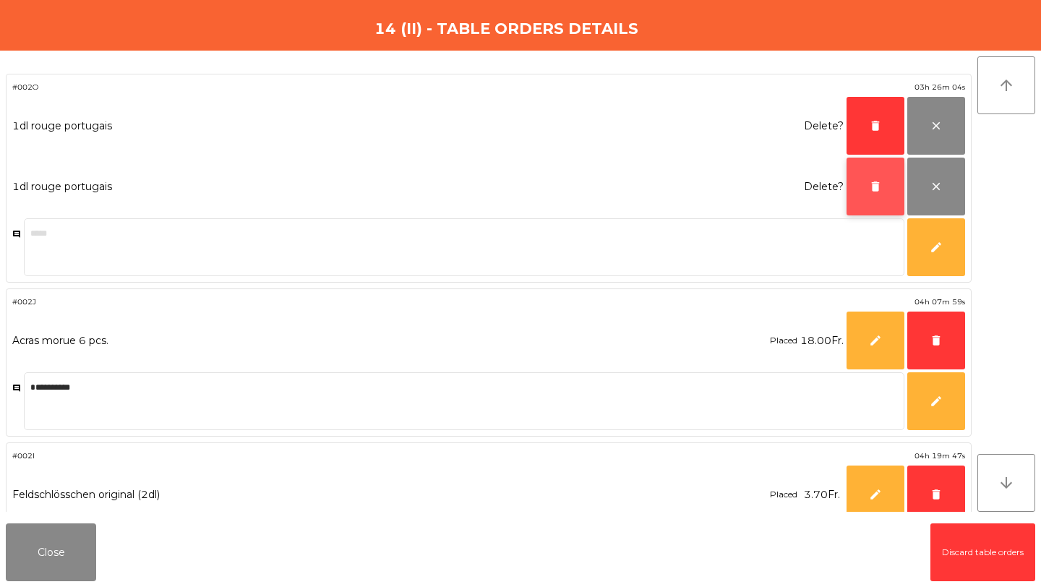
click at [882, 196] on button "delete" at bounding box center [876, 187] width 58 height 58
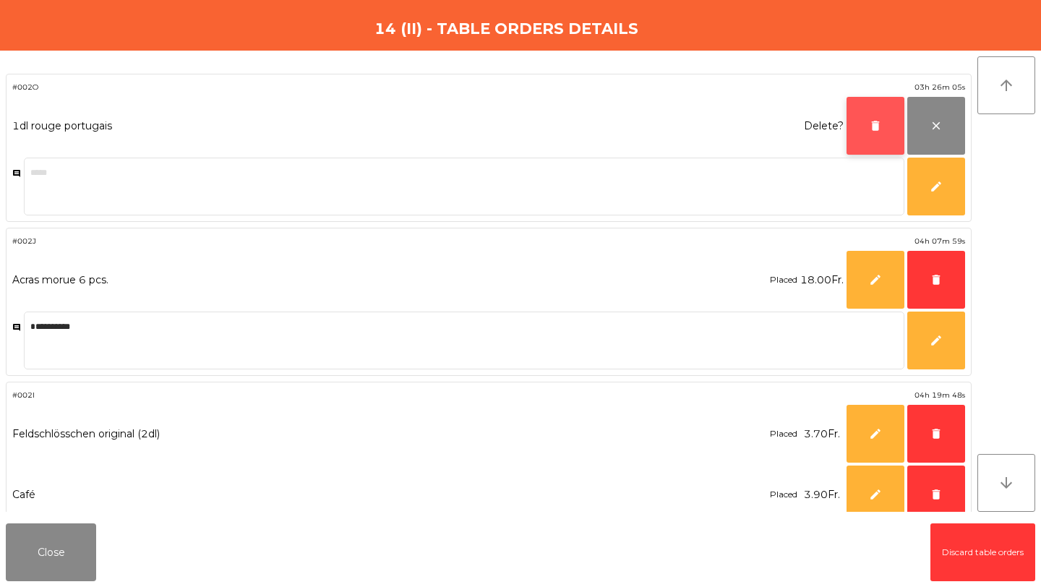
click at [877, 137] on button "delete" at bounding box center [876, 126] width 58 height 58
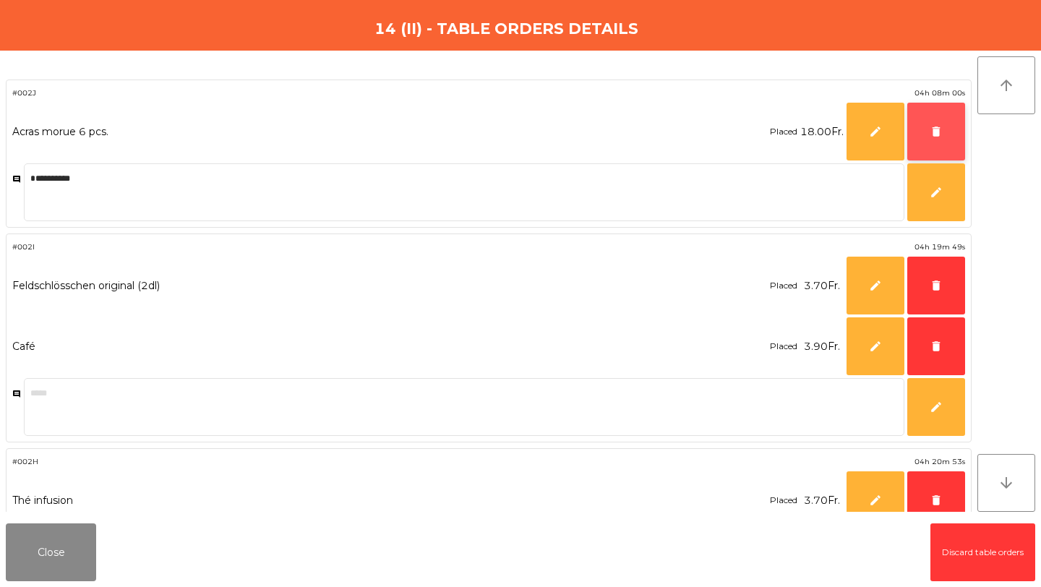
click at [920, 143] on button "delete" at bounding box center [936, 132] width 58 height 58
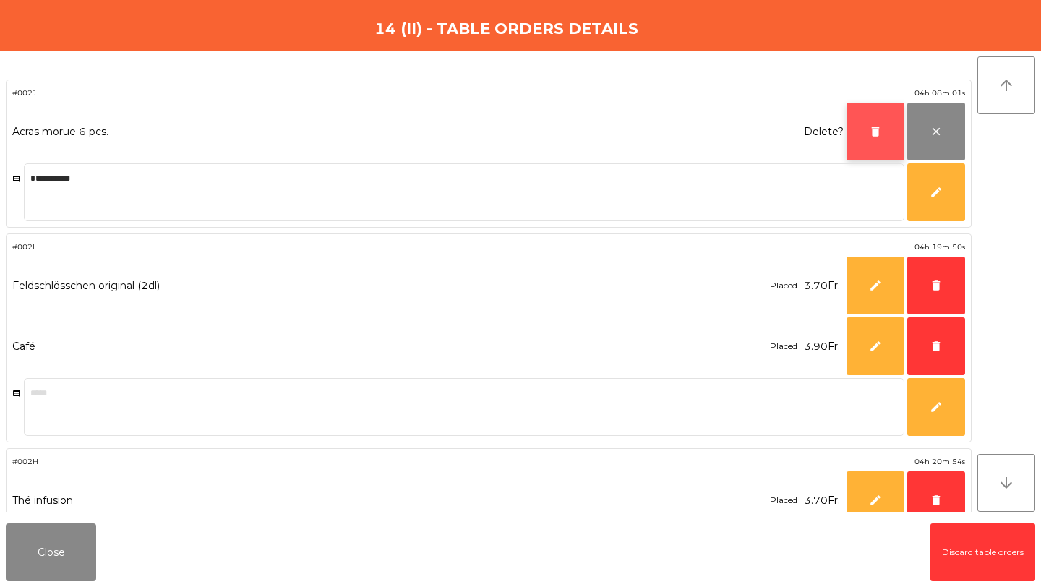
click at [889, 139] on button "delete" at bounding box center [876, 132] width 58 height 58
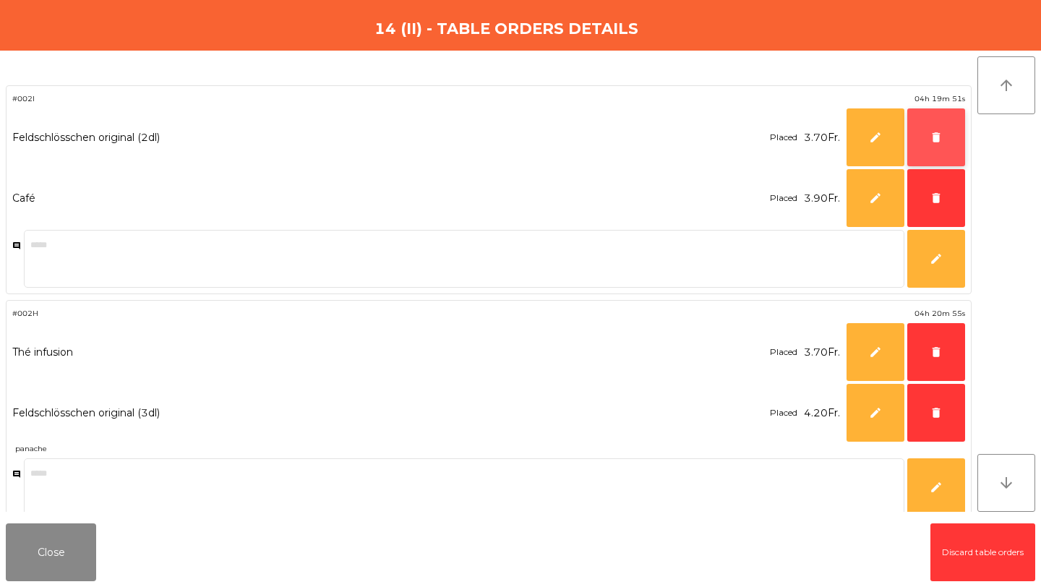
click at [928, 142] on button "delete" at bounding box center [936, 137] width 58 height 58
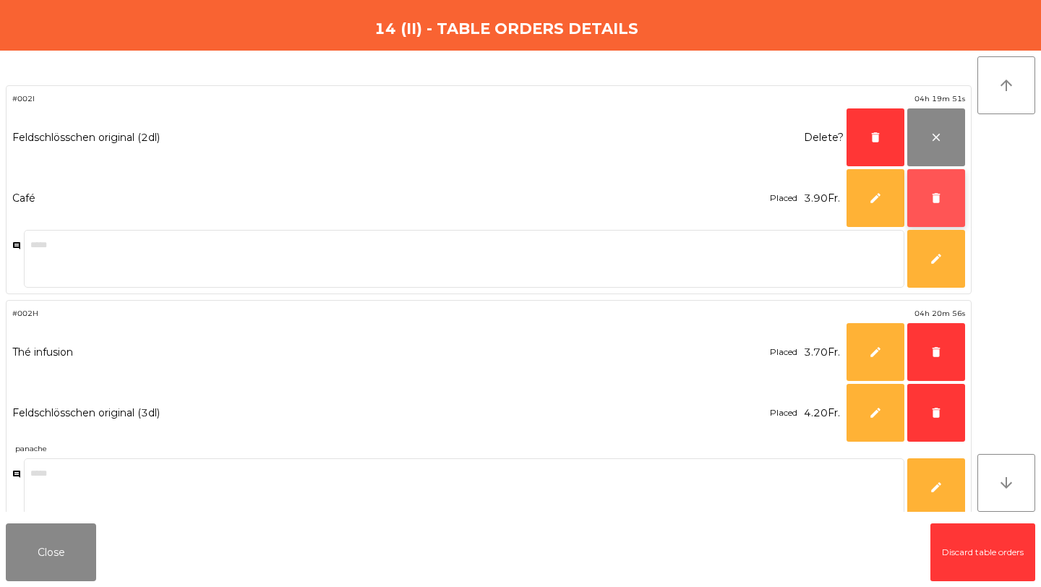
click at [933, 188] on button "delete" at bounding box center [936, 198] width 58 height 58
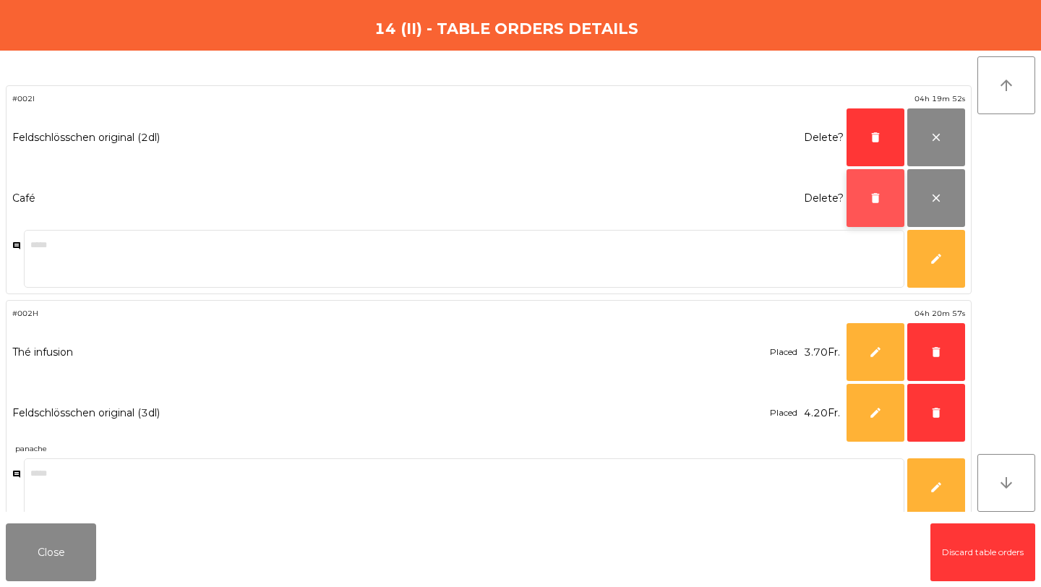
click at [876, 181] on button "delete" at bounding box center [876, 198] width 58 height 58
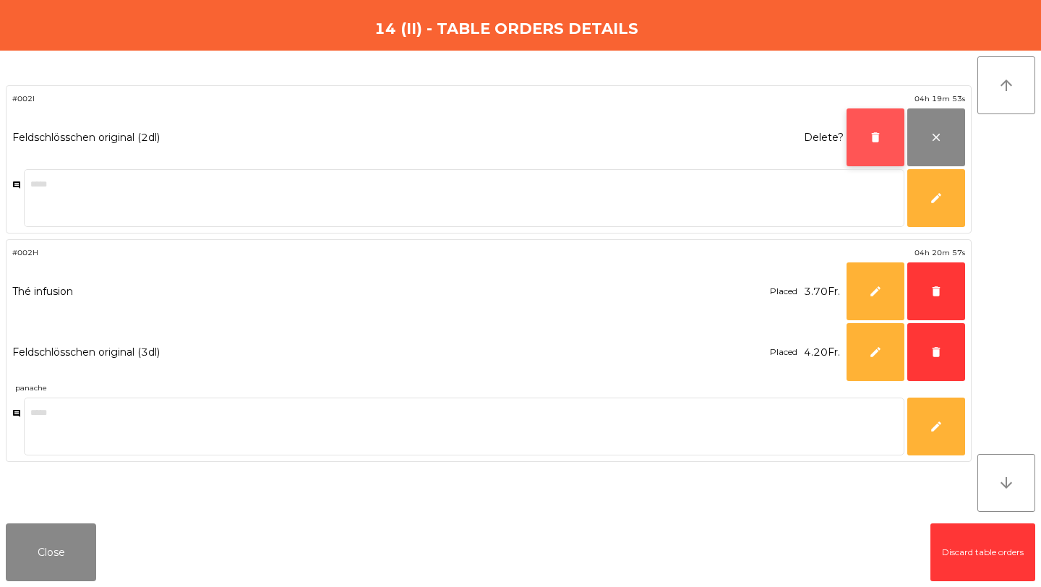
click at [879, 149] on button "delete" at bounding box center [876, 137] width 58 height 58
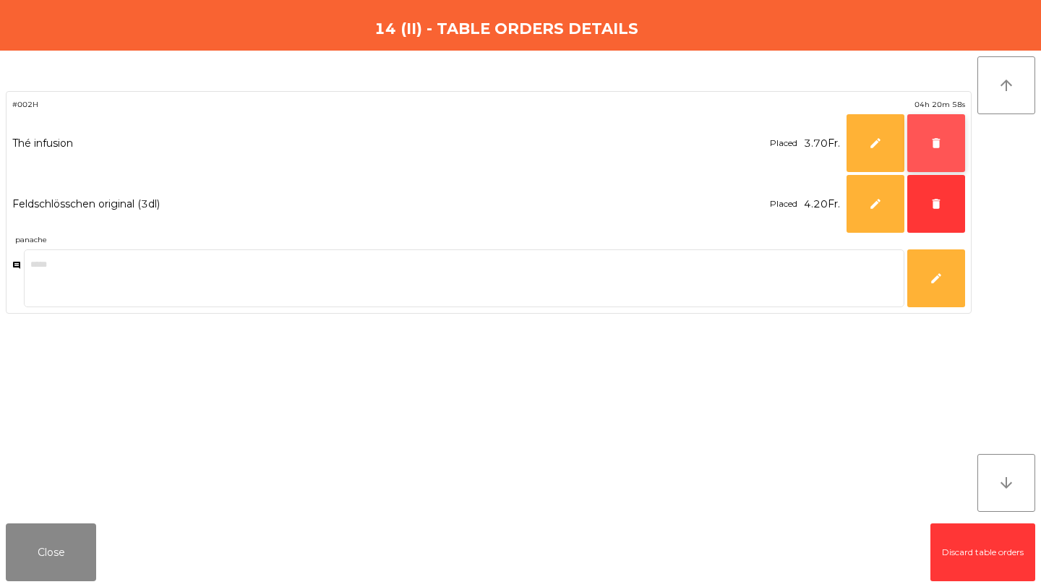
click at [920, 154] on button "delete" at bounding box center [936, 143] width 58 height 58
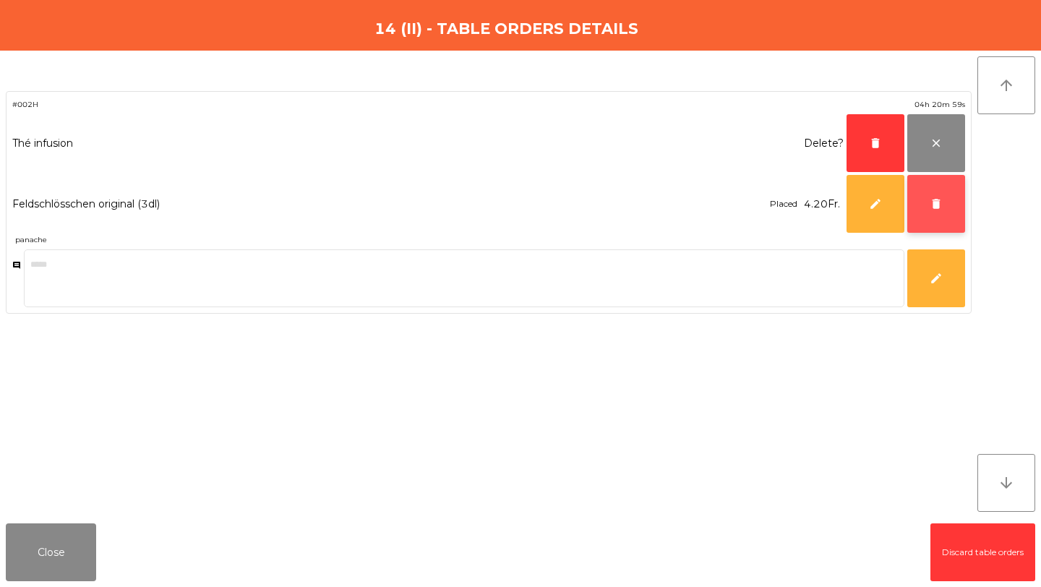
click at [925, 197] on button "delete" at bounding box center [936, 204] width 58 height 58
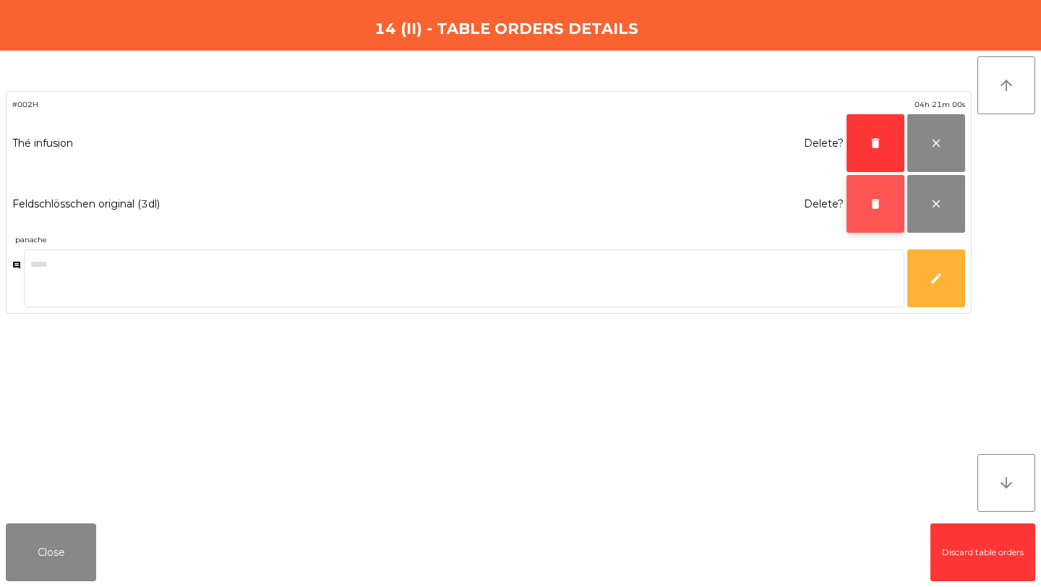
click at [891, 193] on button "delete" at bounding box center [876, 204] width 58 height 58
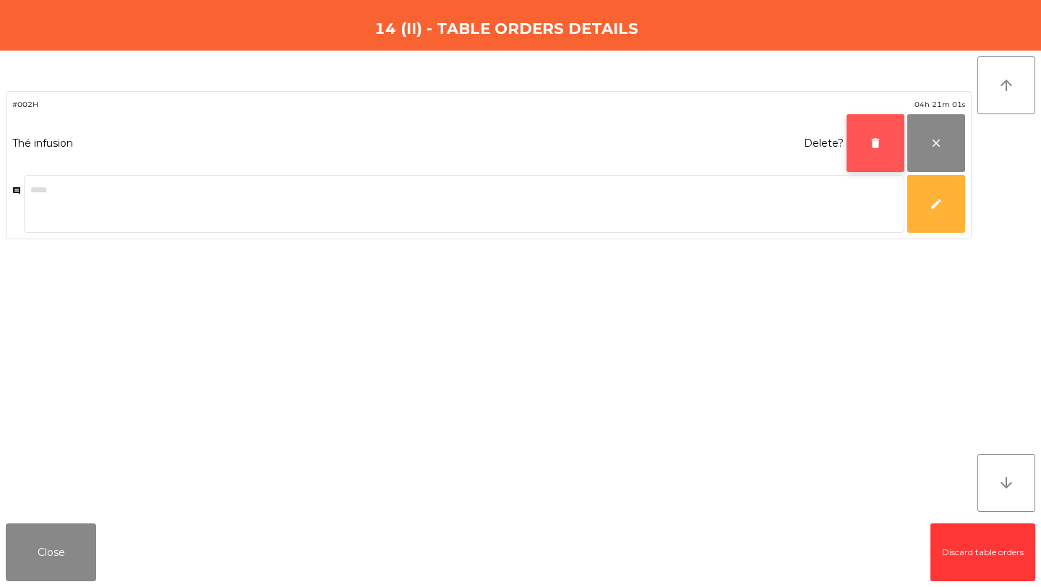
click at [890, 143] on button "delete" at bounding box center [876, 143] width 58 height 58
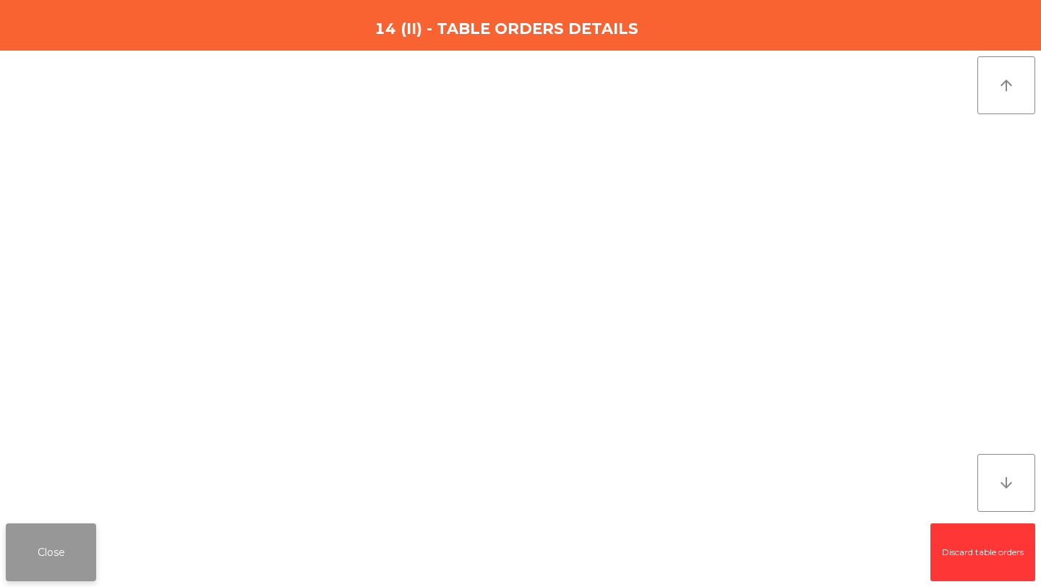
click at [47, 547] on button "Close" at bounding box center [51, 552] width 90 height 58
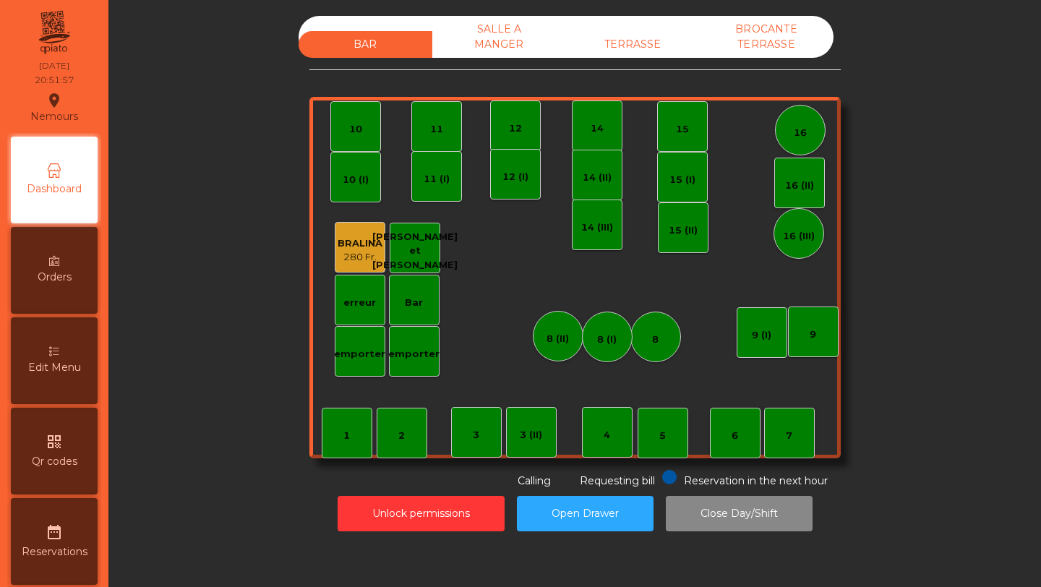
click at [495, 48] on div "SALLE A MANGER" at bounding box center [499, 37] width 134 height 42
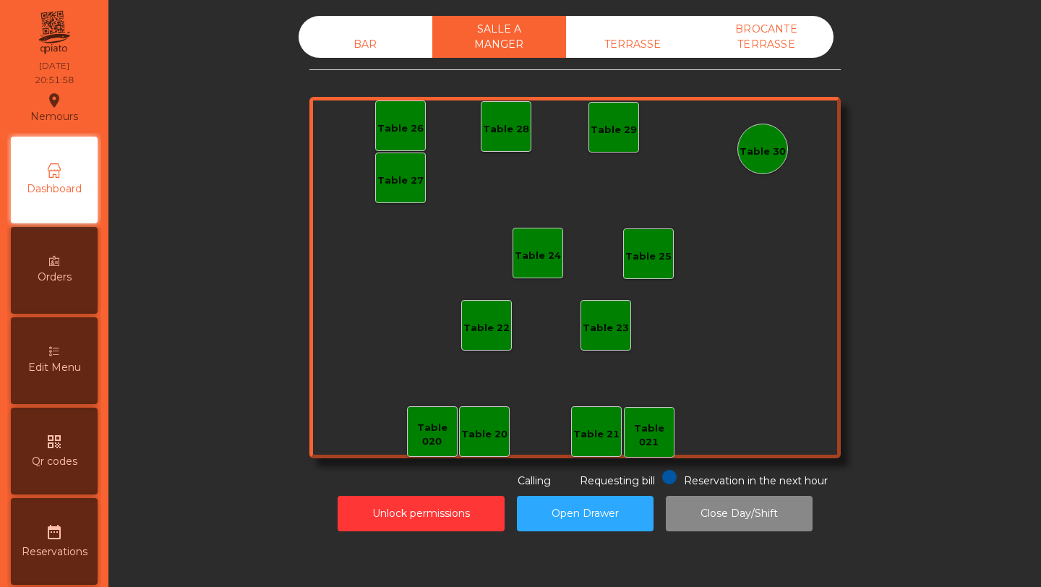
click at [625, 48] on div "TERRASSE" at bounding box center [633, 44] width 134 height 27
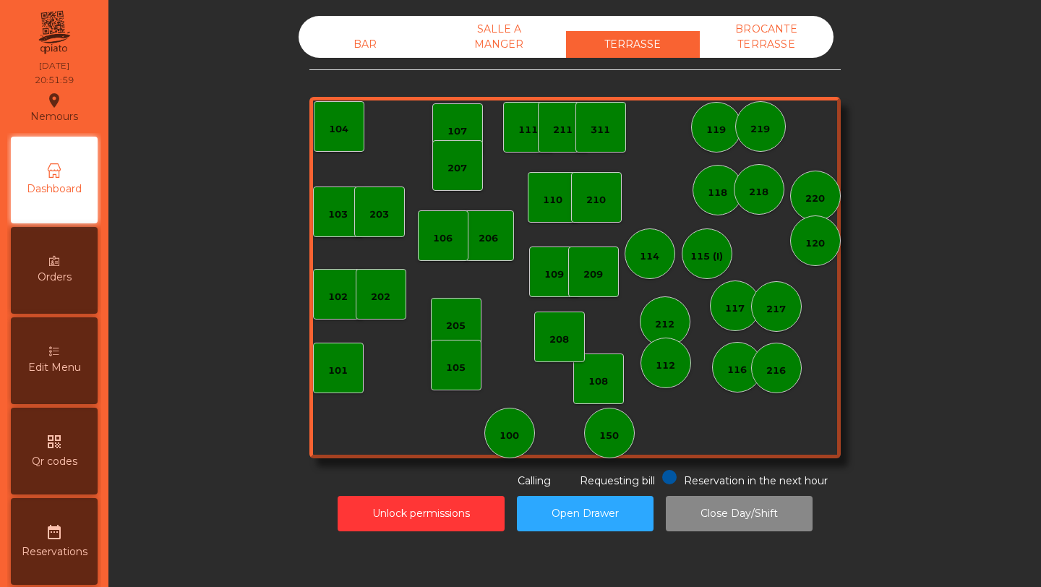
click at [784, 38] on div "BROCANTE TERRASSE" at bounding box center [767, 37] width 134 height 42
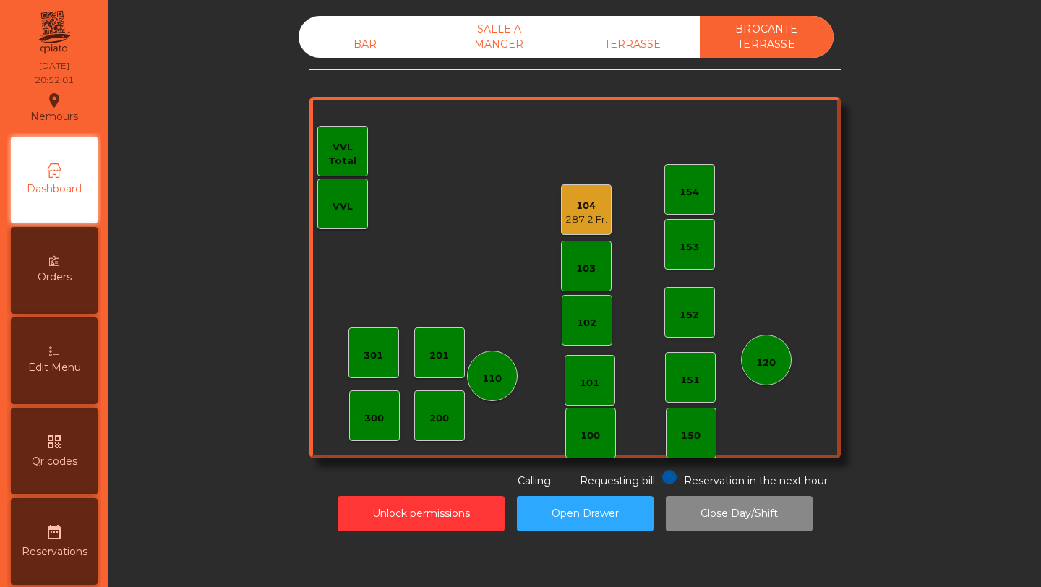
click at [589, 205] on div "104" at bounding box center [586, 206] width 42 height 14
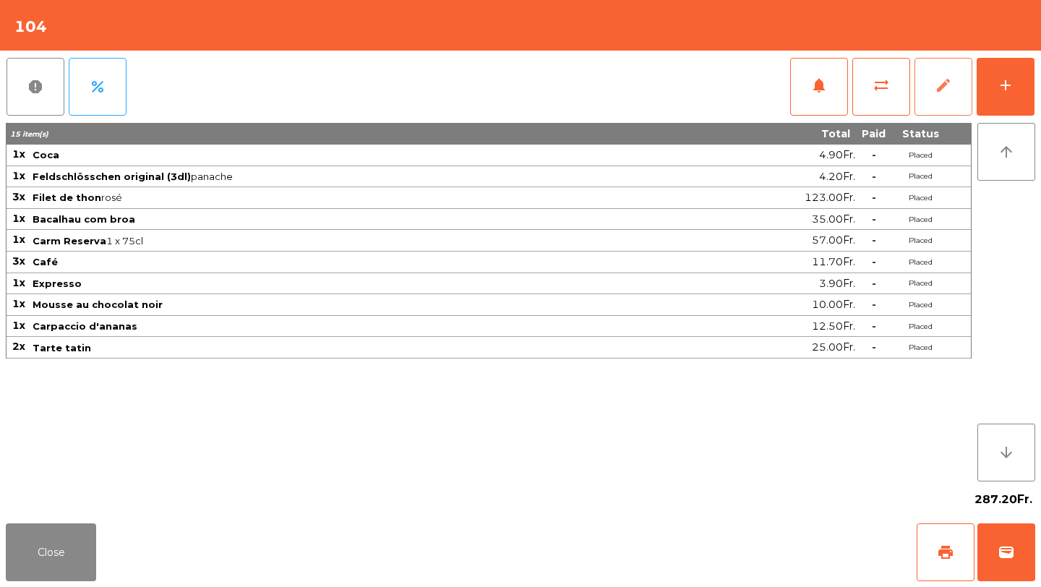
click at [943, 92] on span "edit" at bounding box center [943, 85] width 17 height 17
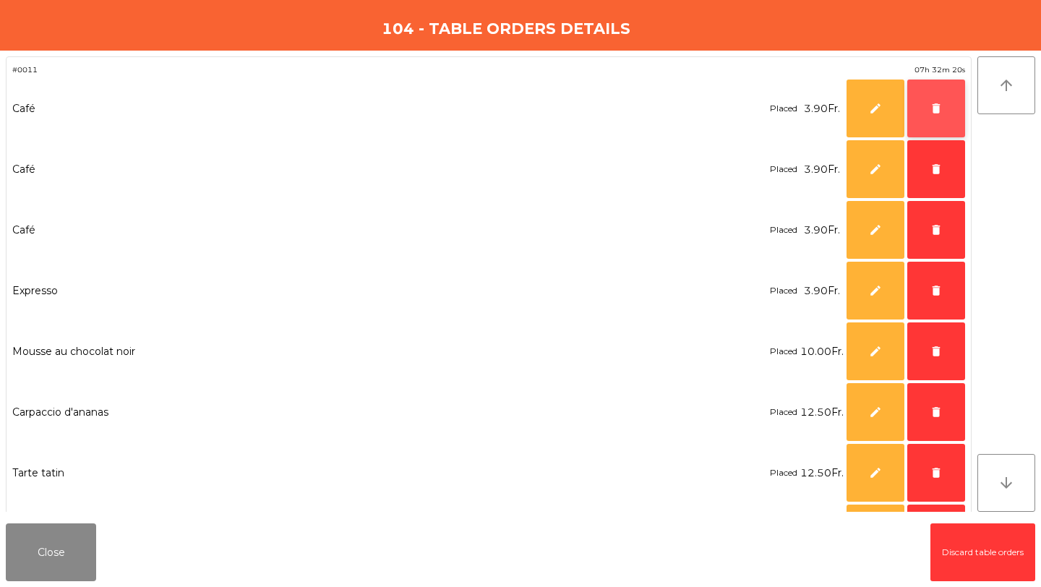
click at [943, 108] on button "delete" at bounding box center [936, 109] width 58 height 58
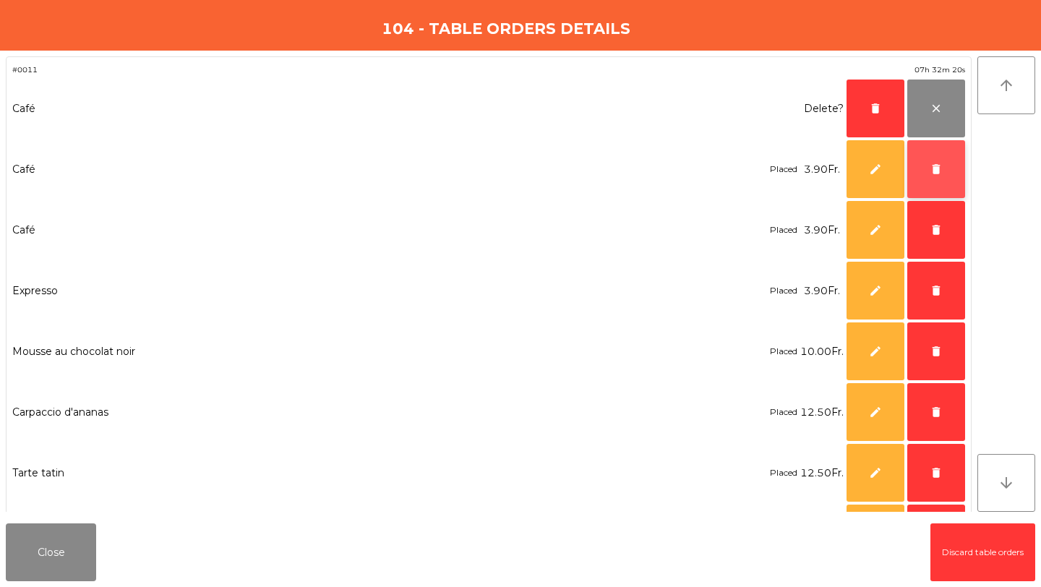
click at [938, 164] on span "delete" at bounding box center [936, 169] width 13 height 13
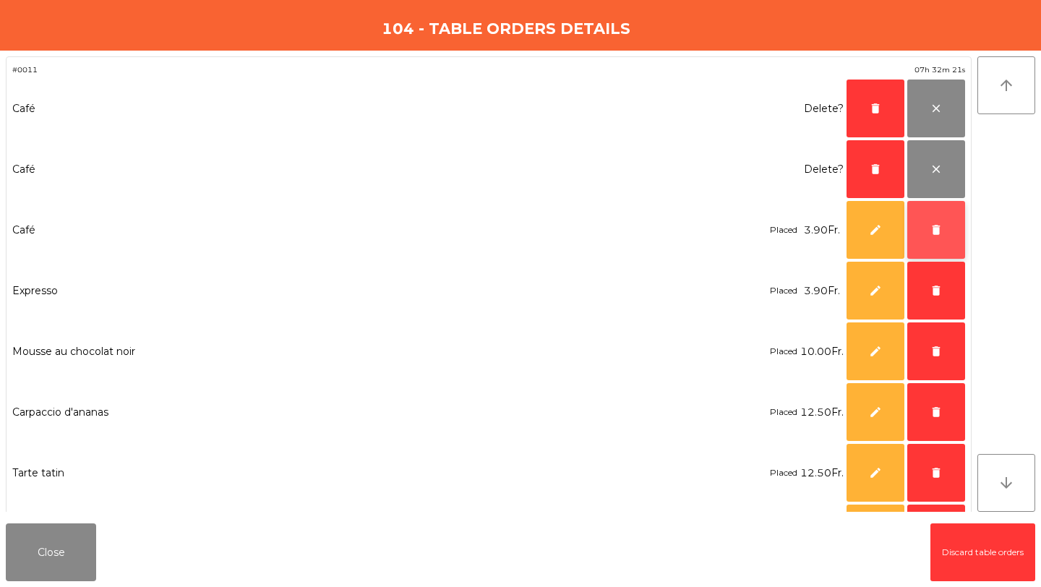
click at [938, 216] on button "delete" at bounding box center [936, 230] width 58 height 58
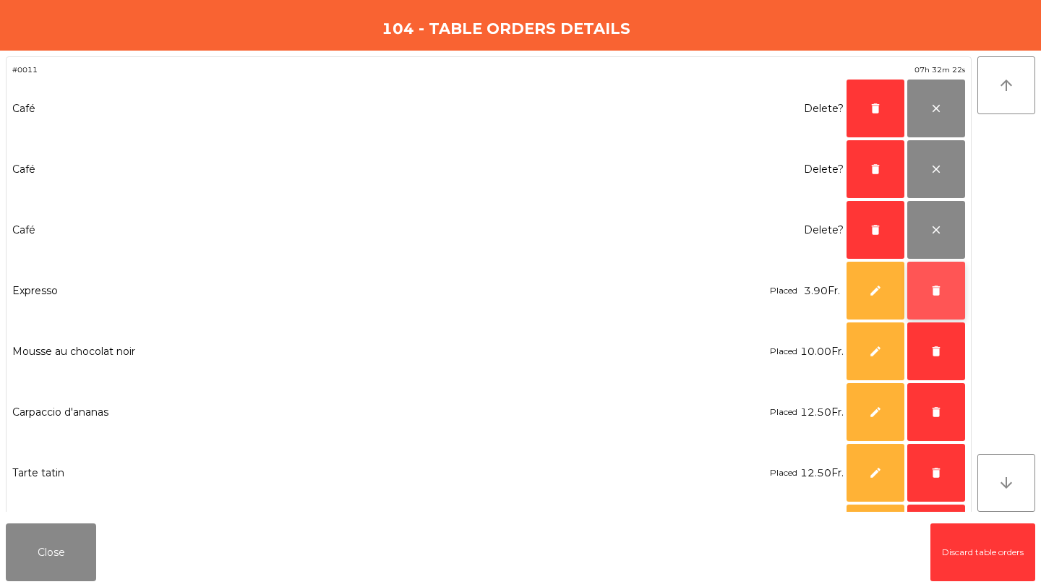
click at [943, 270] on button "delete" at bounding box center [936, 291] width 58 height 58
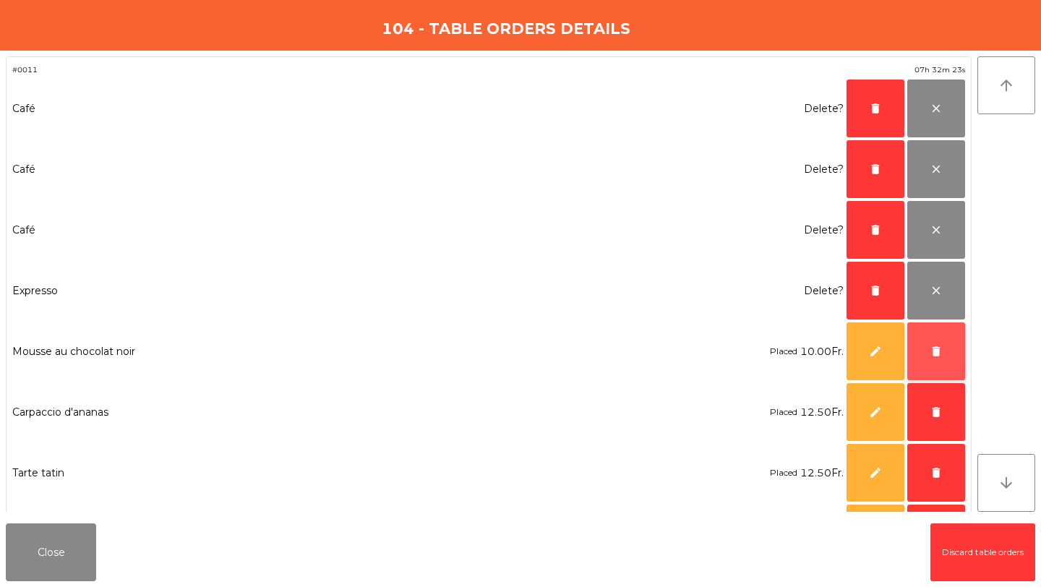
click at [935, 346] on span "delete" at bounding box center [936, 351] width 13 height 13
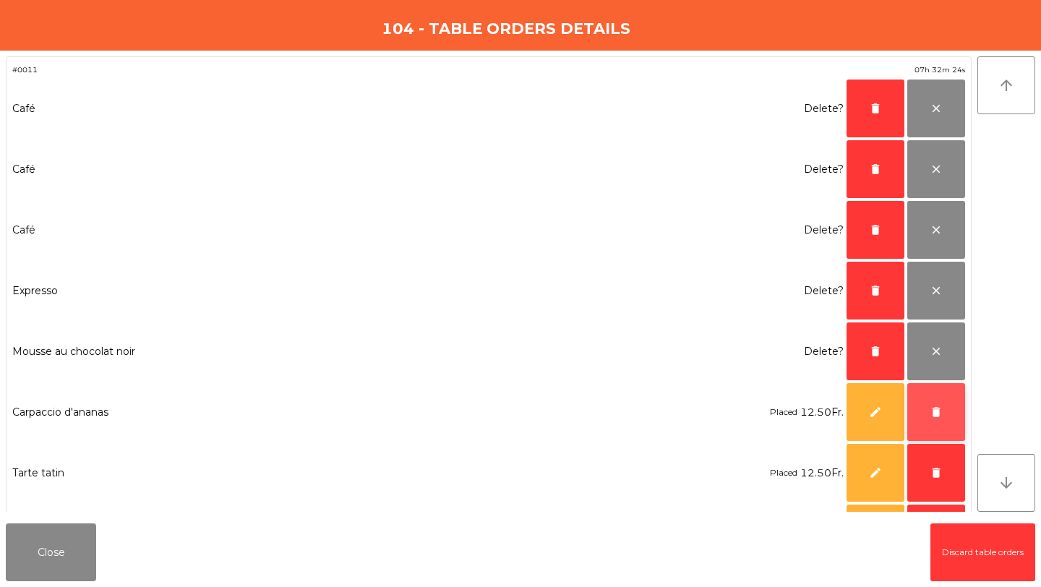
click at [937, 401] on button "delete" at bounding box center [936, 412] width 58 height 58
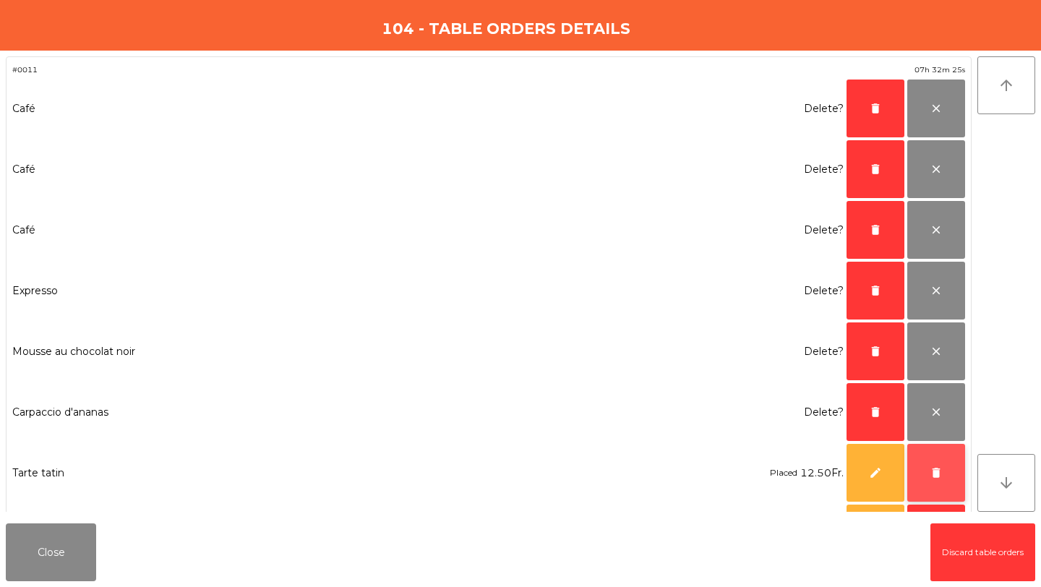
click at [942, 476] on span "delete" at bounding box center [936, 472] width 13 height 13
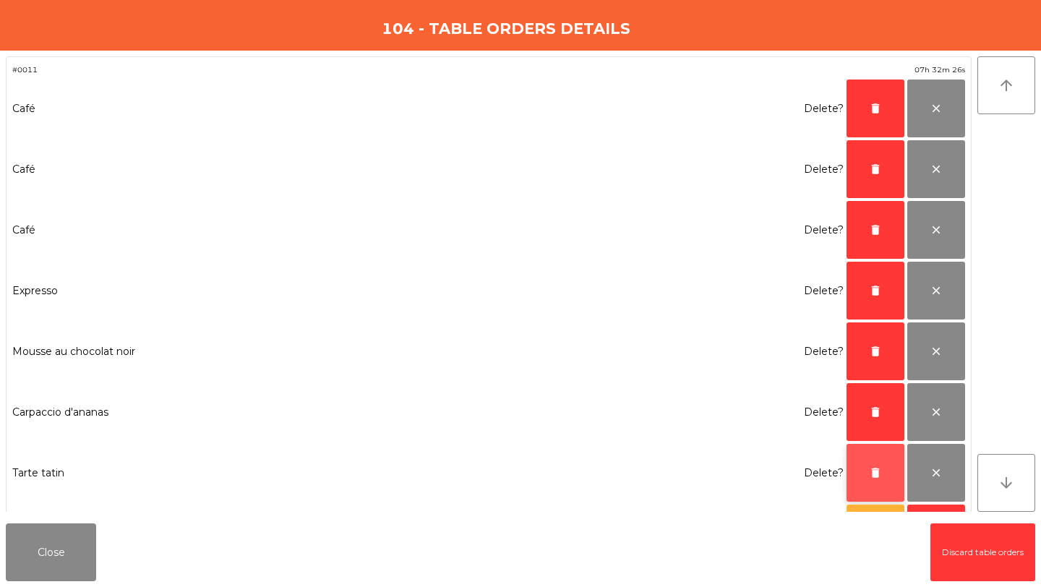
click at [882, 468] on button "delete" at bounding box center [876, 473] width 58 height 58
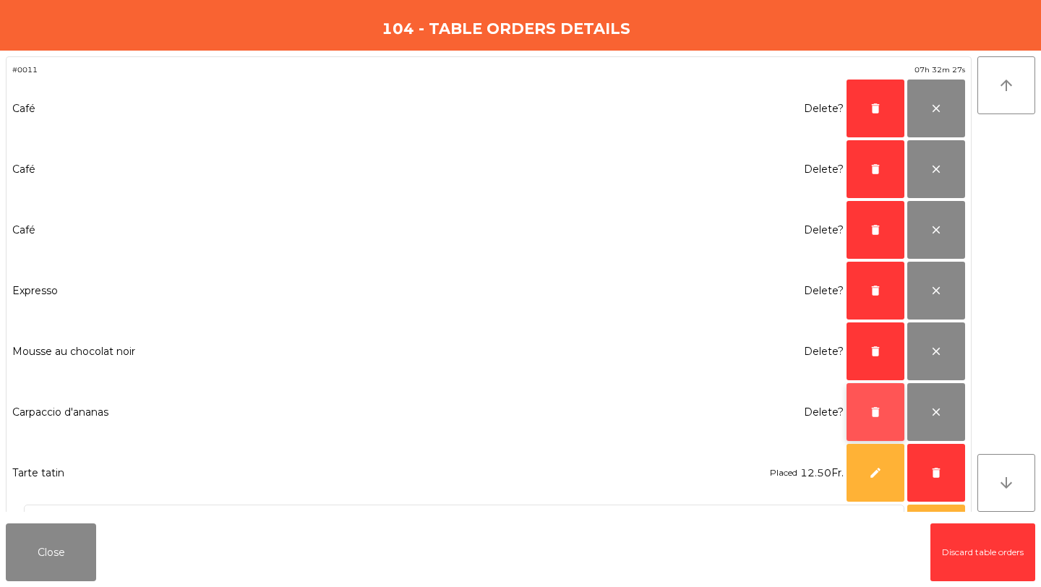
click at [881, 416] on span "delete" at bounding box center [875, 412] width 13 height 13
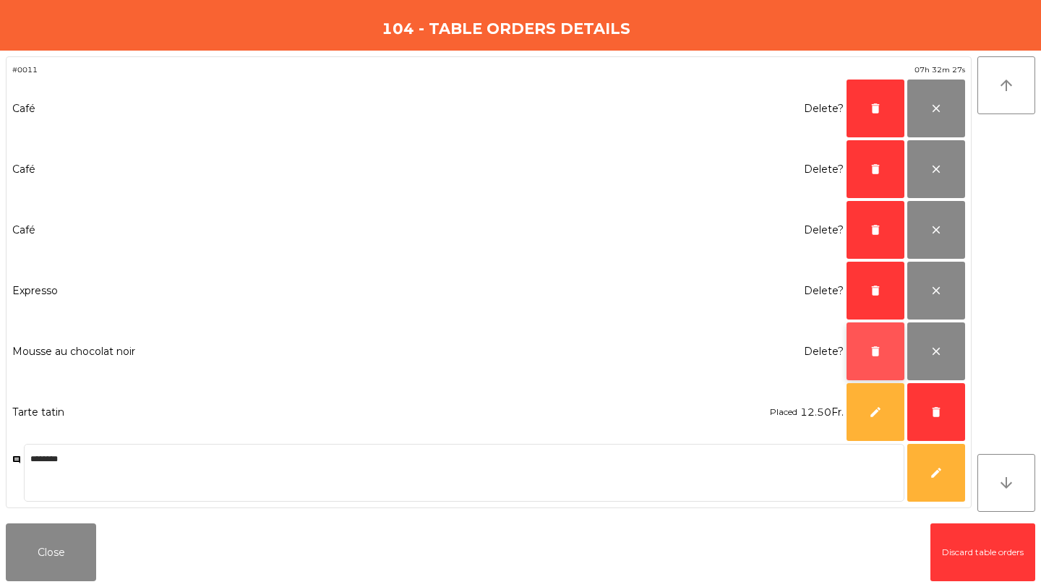
click at [875, 361] on button "delete" at bounding box center [876, 351] width 58 height 58
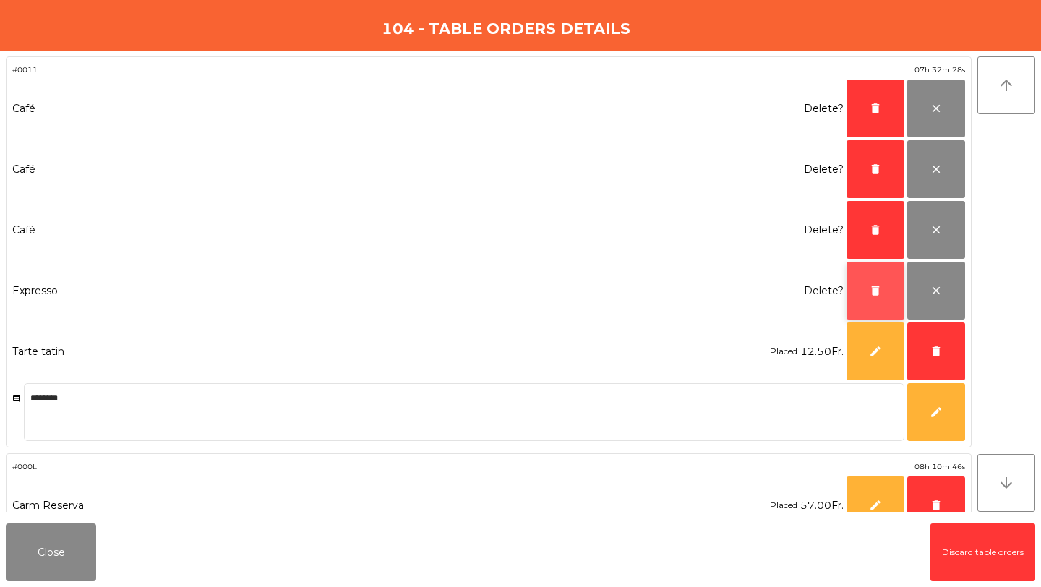
click at [881, 299] on button "delete" at bounding box center [876, 291] width 58 height 58
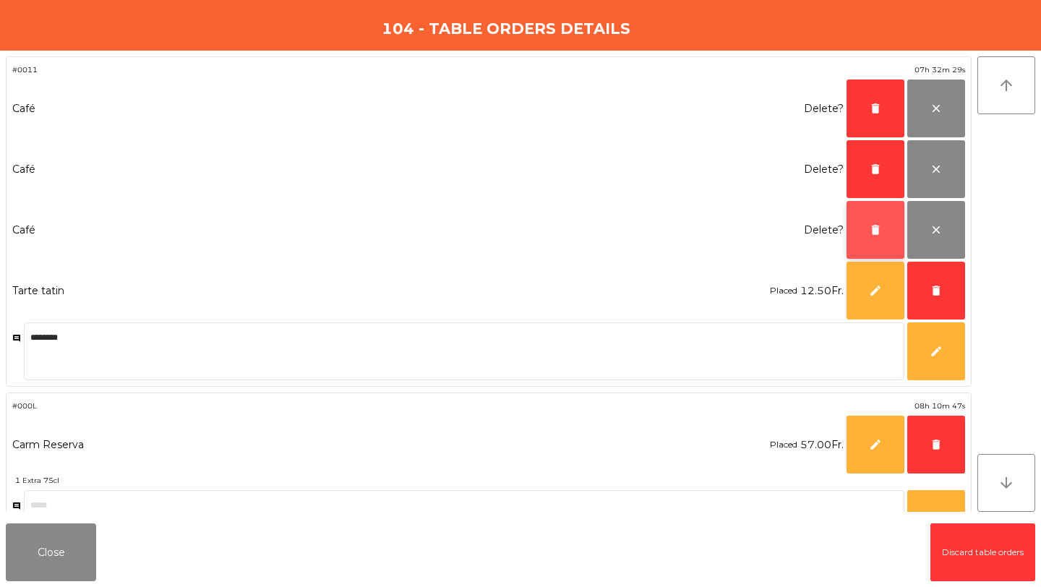
click at [877, 239] on button "delete" at bounding box center [876, 230] width 58 height 58
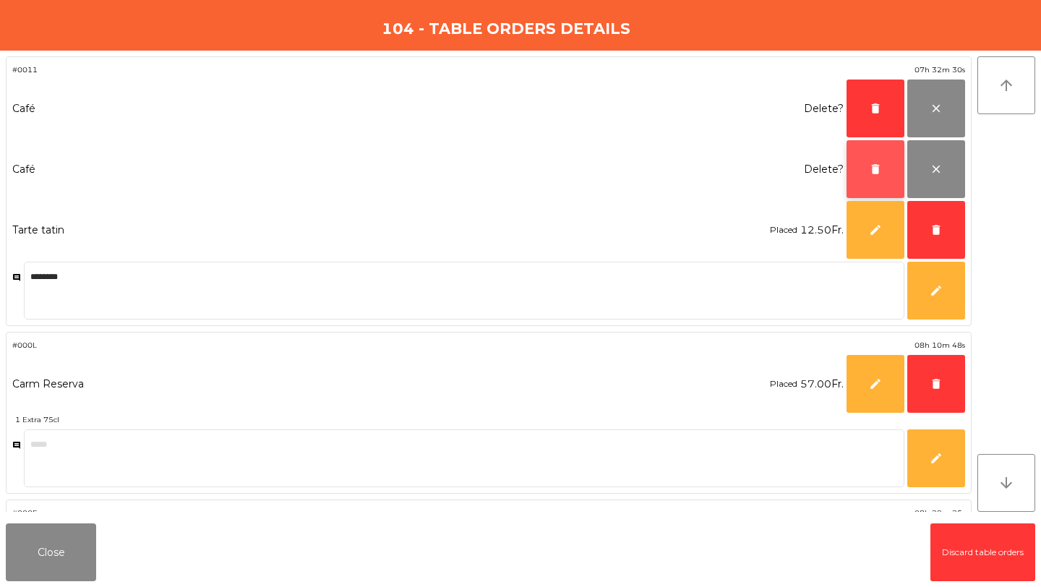
click at [889, 163] on button "delete" at bounding box center [876, 169] width 58 height 58
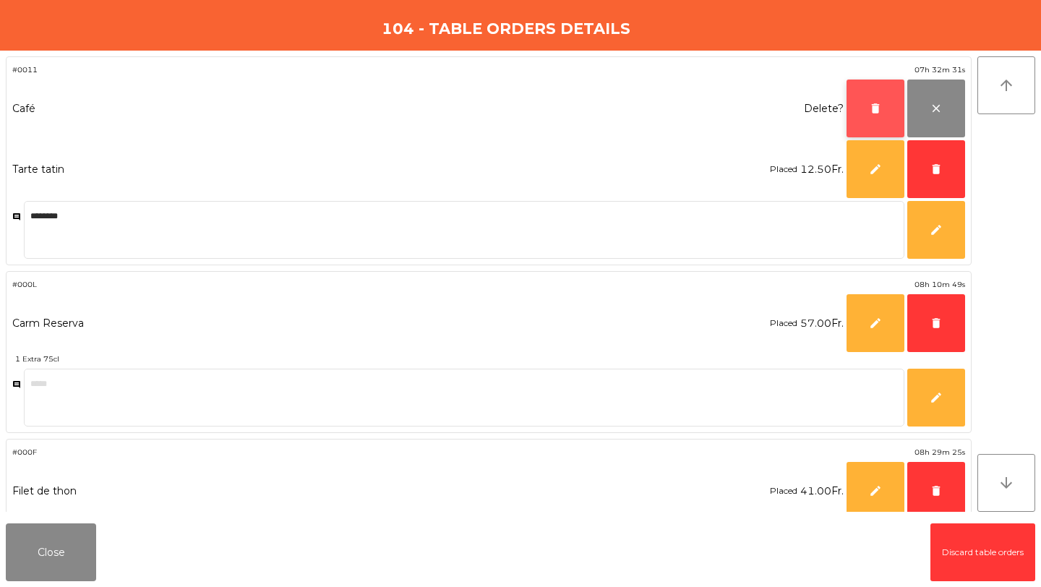
click at [881, 109] on span "delete" at bounding box center [875, 108] width 13 height 13
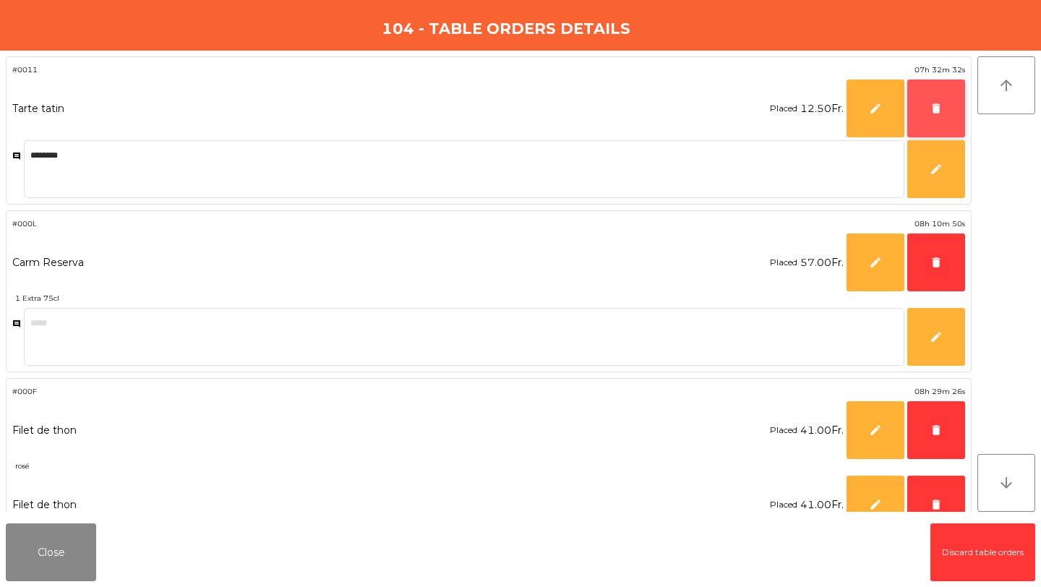
click at [927, 111] on button "delete" at bounding box center [936, 109] width 58 height 58
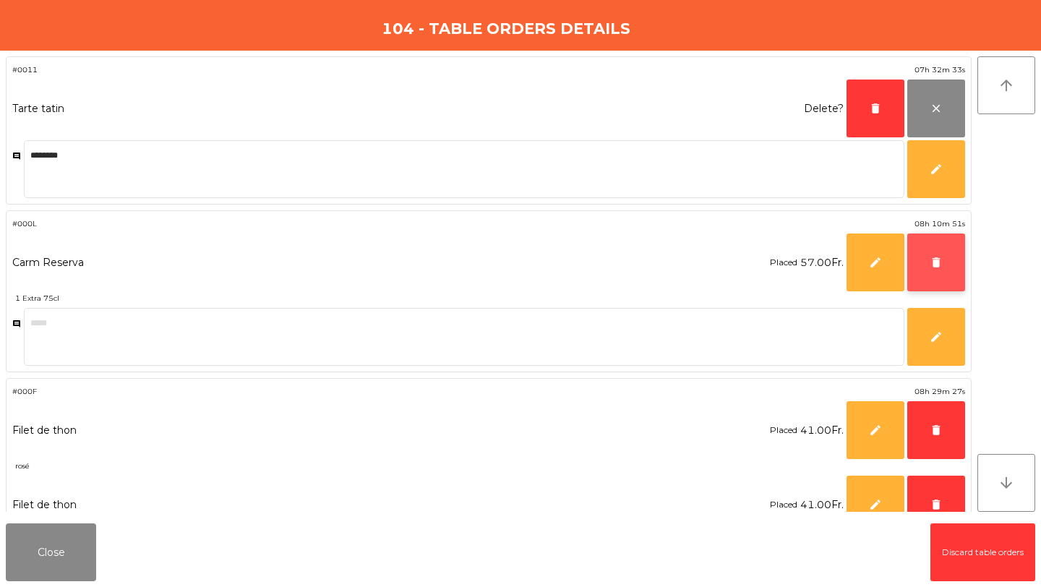
click at [933, 265] on span "delete" at bounding box center [936, 262] width 13 height 13
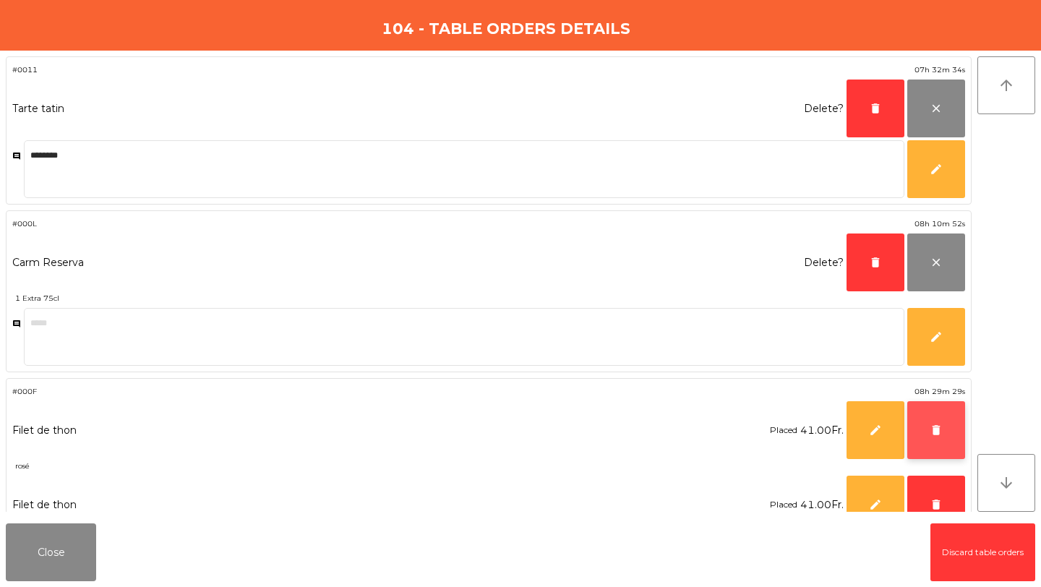
click at [935, 421] on button "delete" at bounding box center [936, 430] width 58 height 58
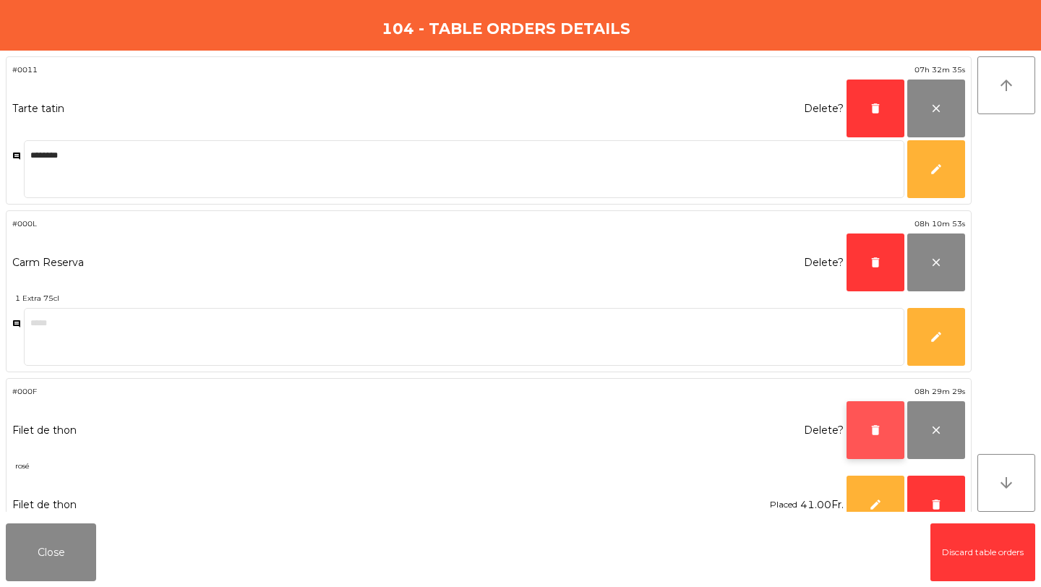
click at [878, 420] on button "delete" at bounding box center [876, 430] width 58 height 58
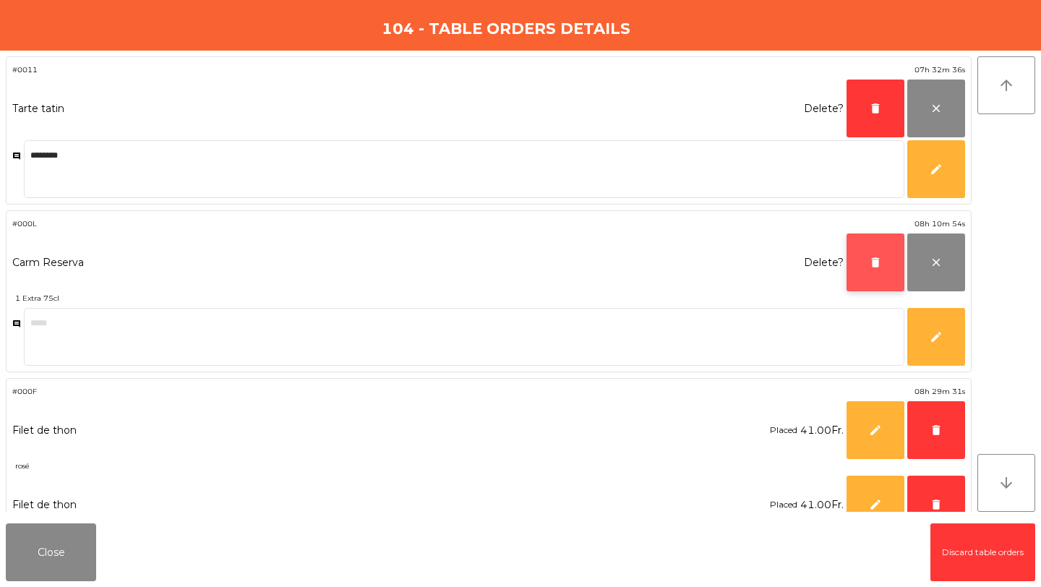
click at [885, 254] on button "delete" at bounding box center [876, 263] width 58 height 58
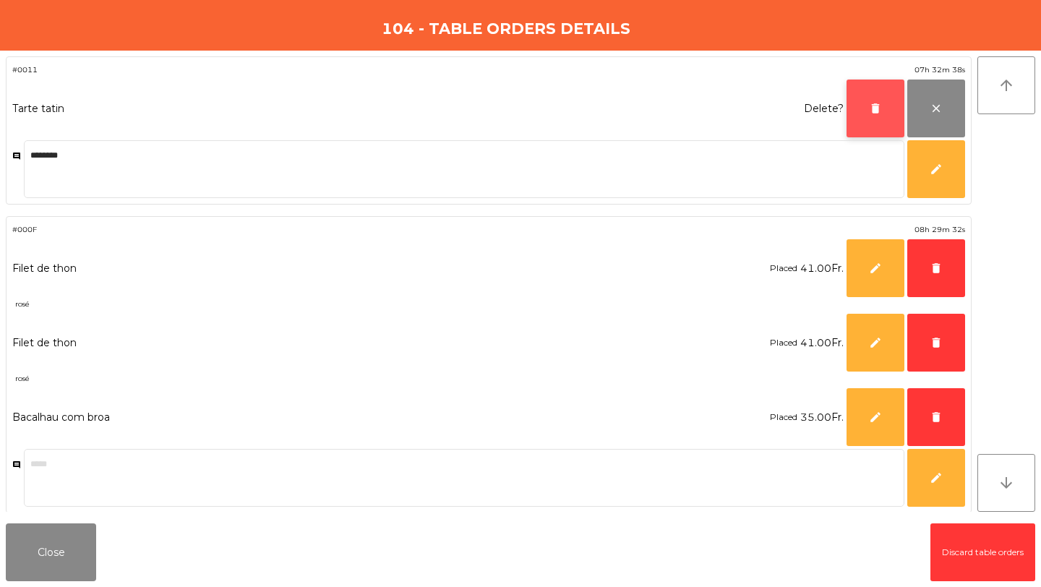
click at [870, 100] on button "delete" at bounding box center [876, 109] width 58 height 58
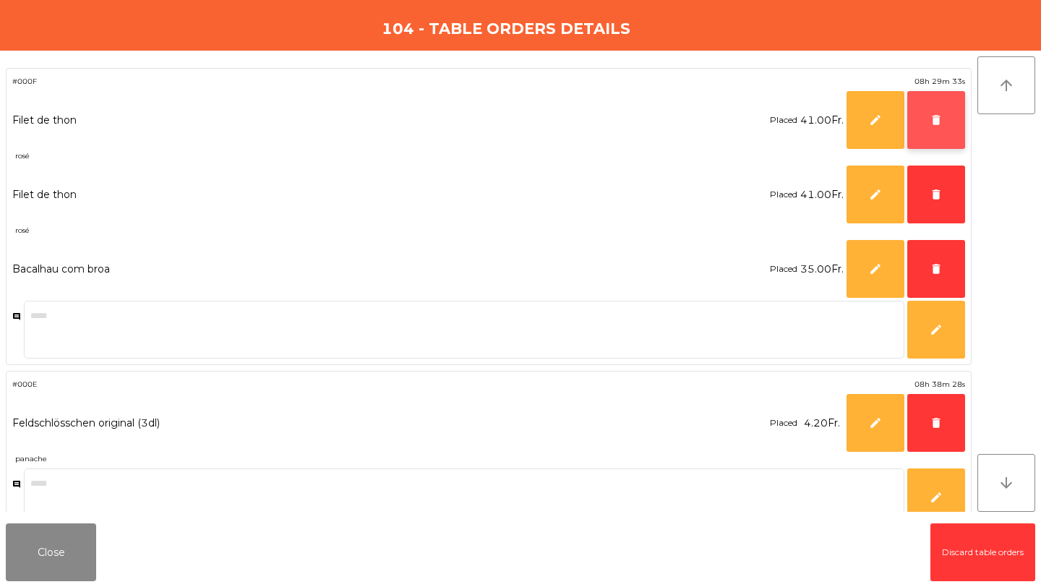
click at [930, 126] on span "delete" at bounding box center [936, 120] width 13 height 13
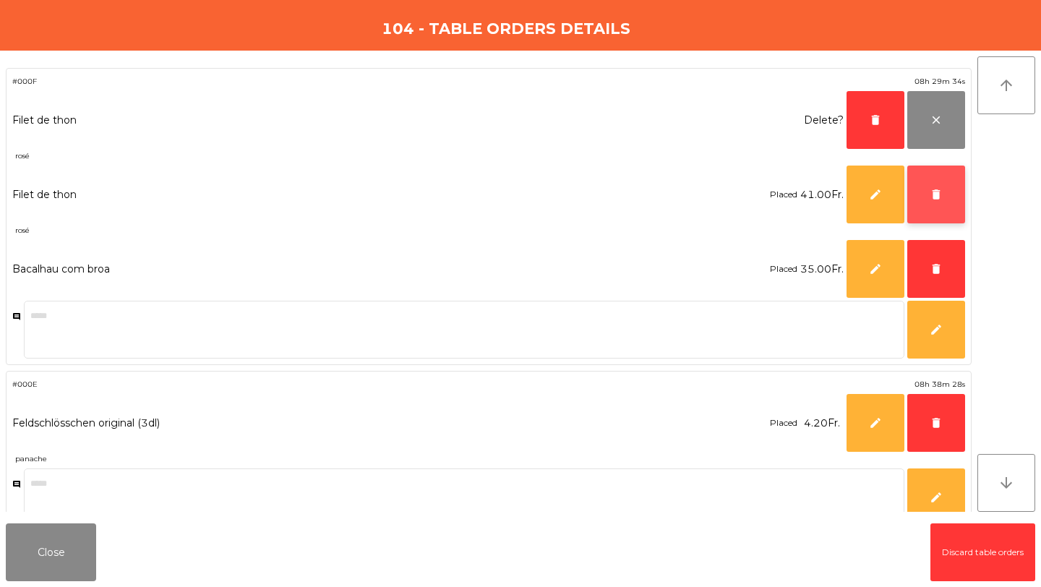
click at [930, 191] on span "delete" at bounding box center [936, 194] width 13 height 13
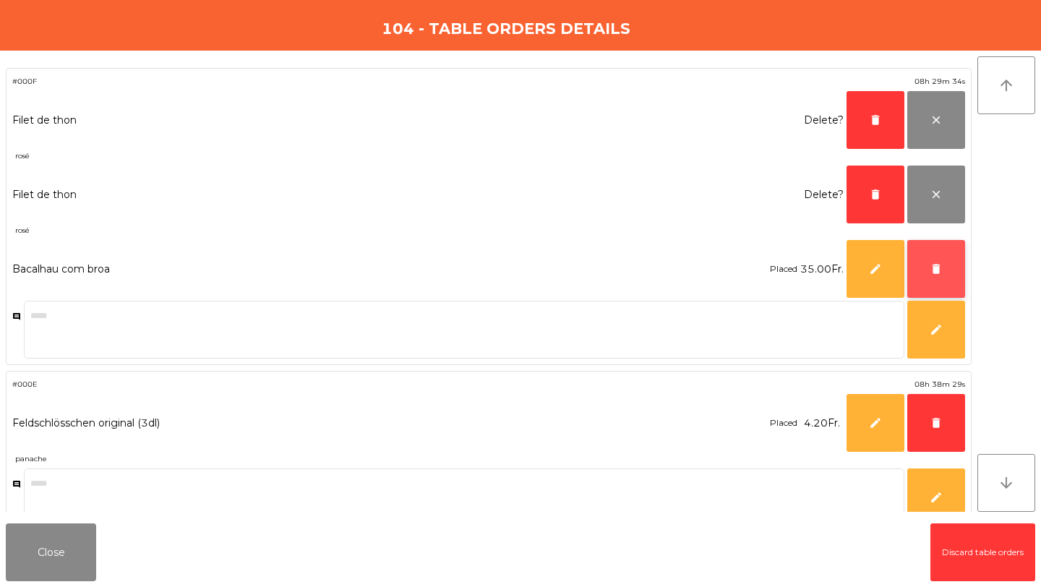
click at [936, 259] on button "delete" at bounding box center [936, 269] width 58 height 58
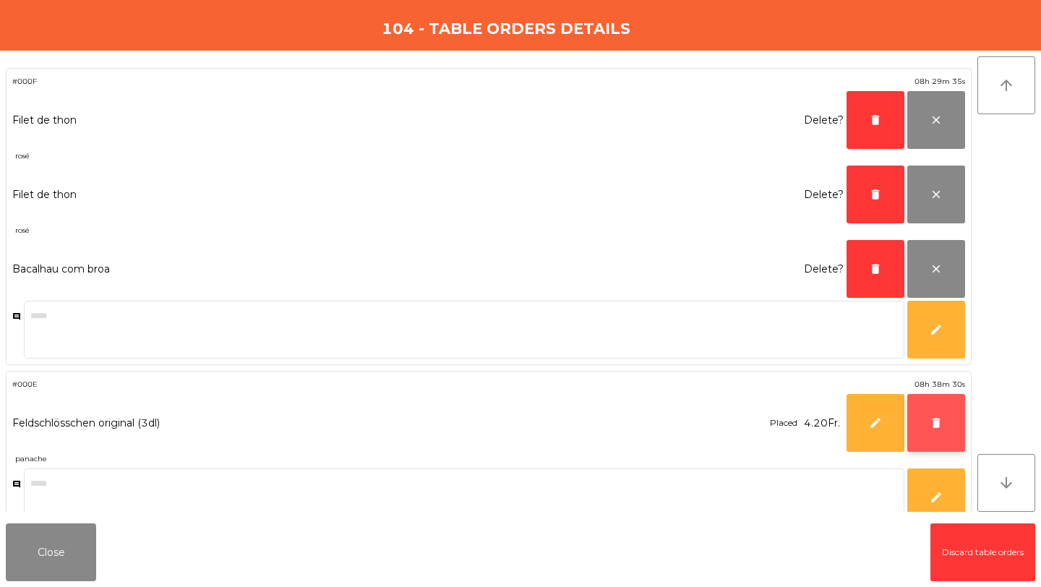
click at [931, 421] on span "delete" at bounding box center [936, 422] width 13 height 13
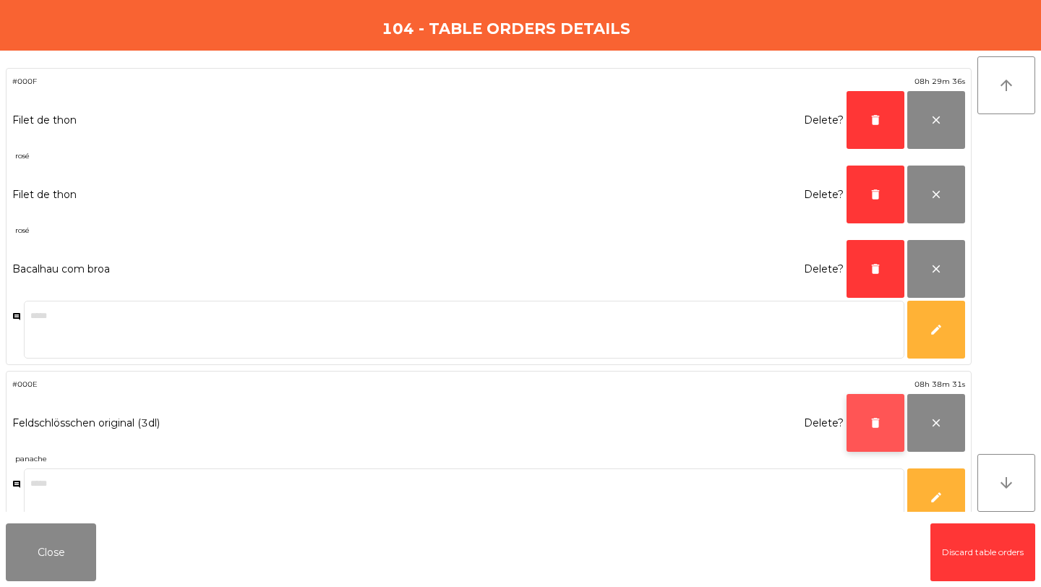
click at [890, 414] on button "delete" at bounding box center [876, 423] width 58 height 58
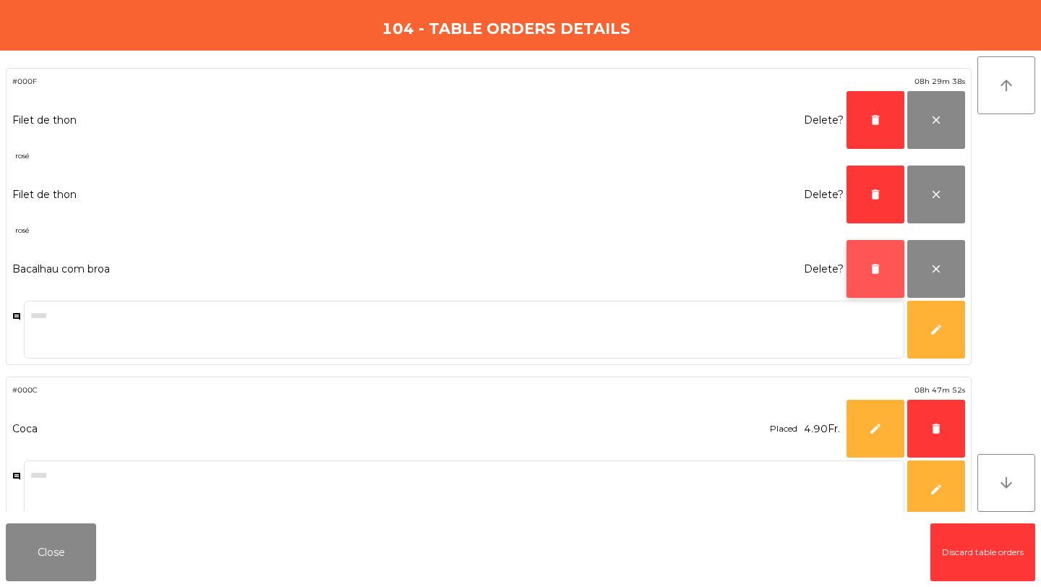
click at [883, 276] on button "delete" at bounding box center [876, 269] width 58 height 58
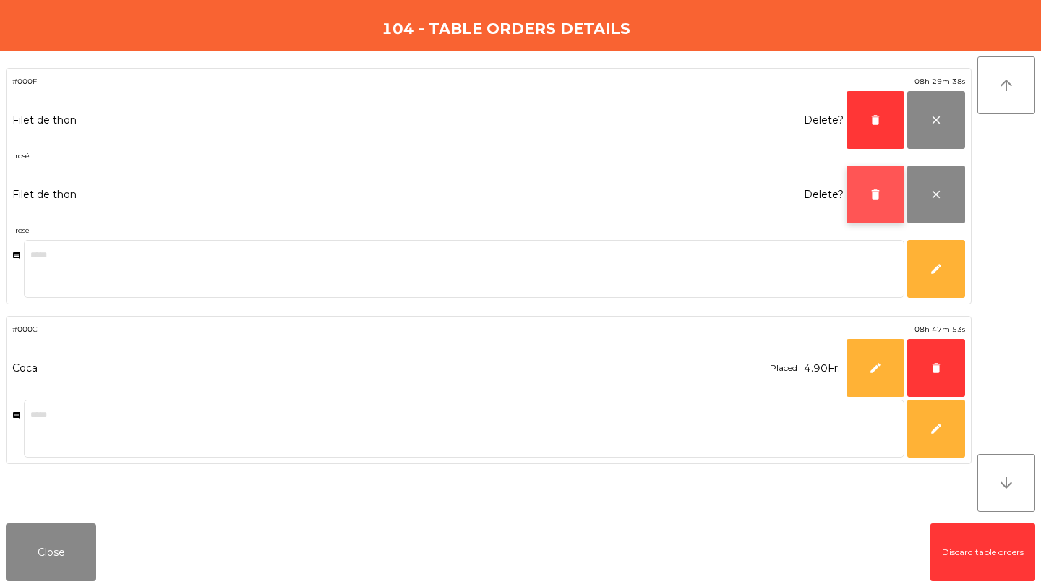
click at [884, 189] on button "delete" at bounding box center [876, 195] width 58 height 58
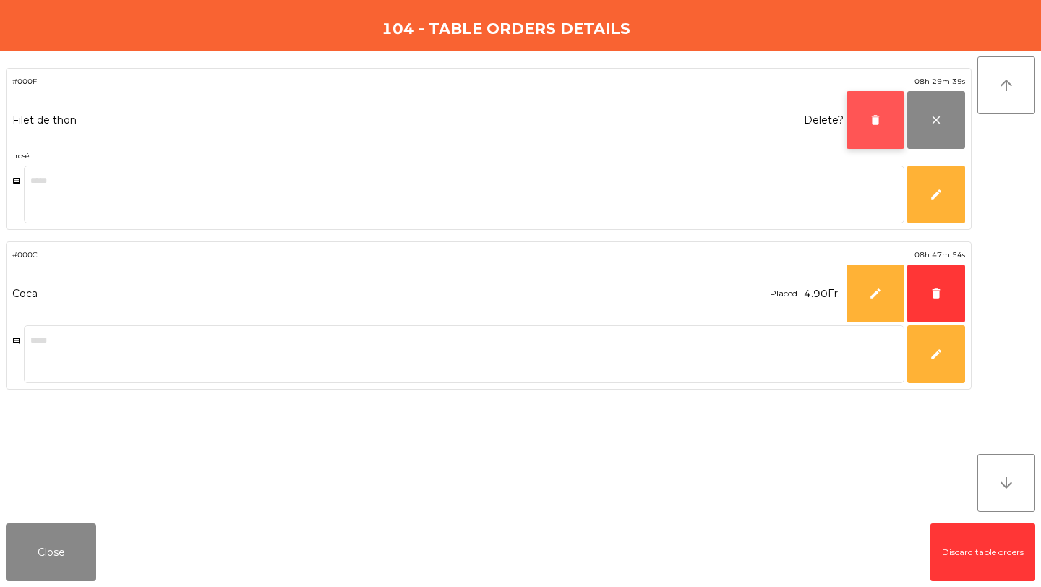
click at [886, 126] on button "delete" at bounding box center [876, 120] width 58 height 58
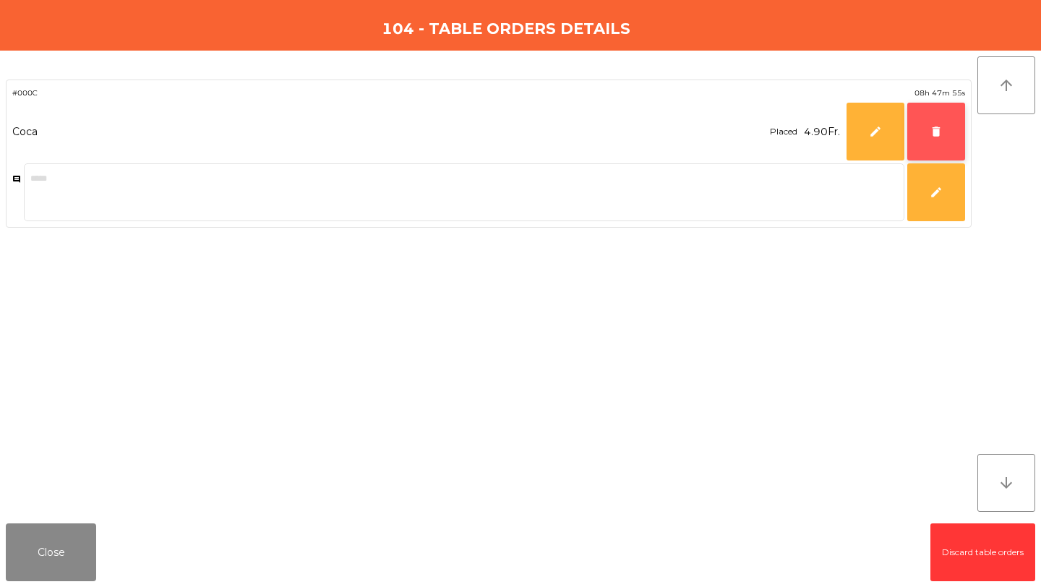
click at [925, 142] on button "delete" at bounding box center [936, 132] width 58 height 58
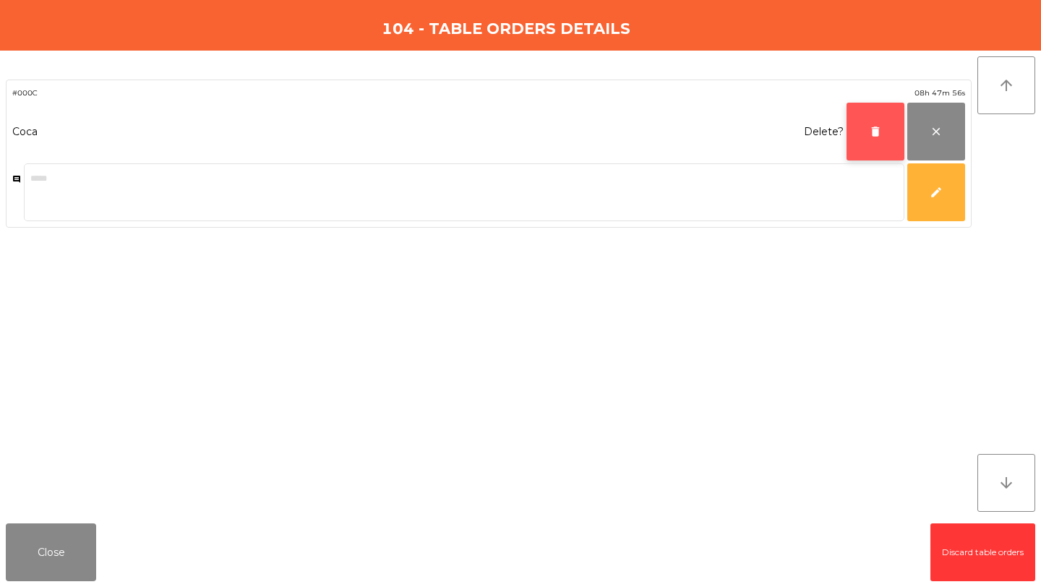
click at [883, 130] on button "delete" at bounding box center [876, 132] width 58 height 58
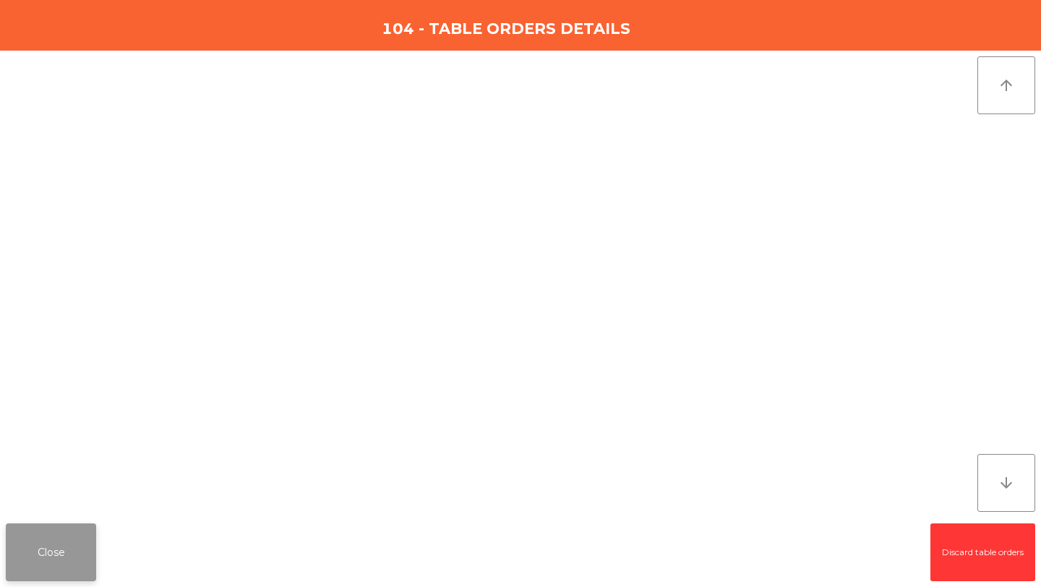
click at [44, 551] on button "Close" at bounding box center [51, 552] width 90 height 58
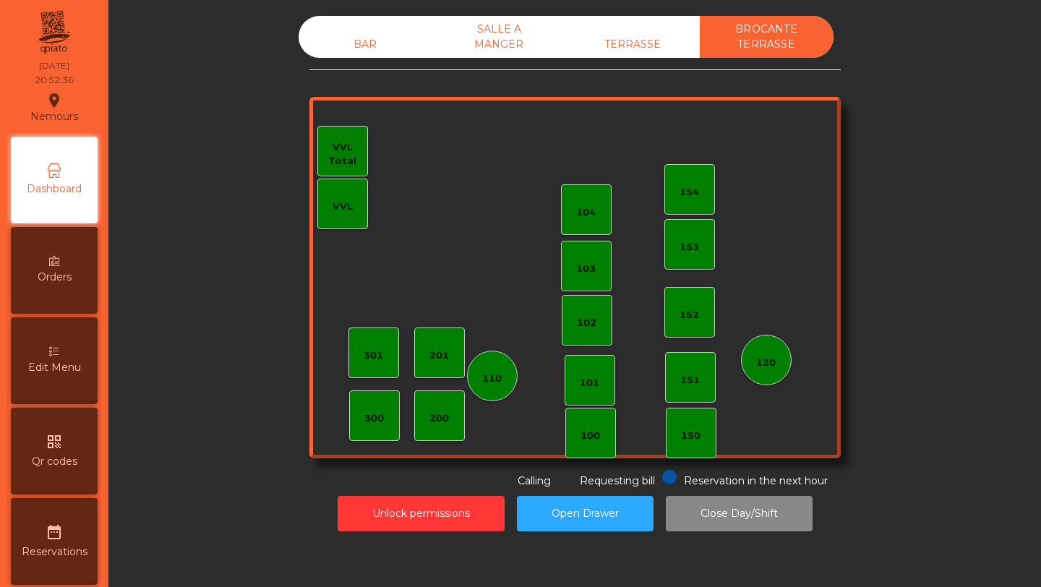
click at [359, 40] on div "BAR" at bounding box center [366, 44] width 134 height 27
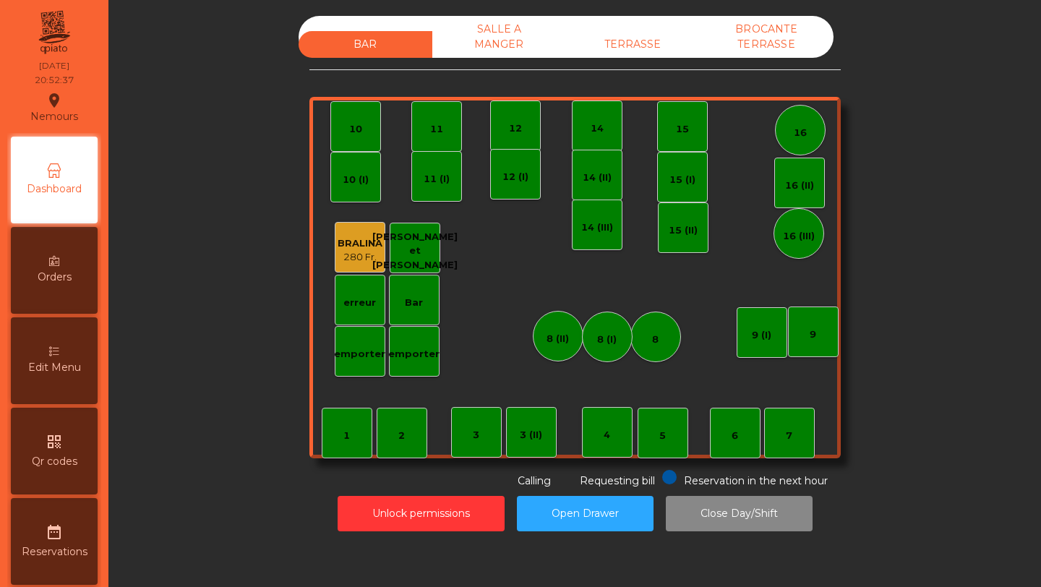
click at [490, 38] on div "SALLE A MANGER" at bounding box center [499, 37] width 134 height 42
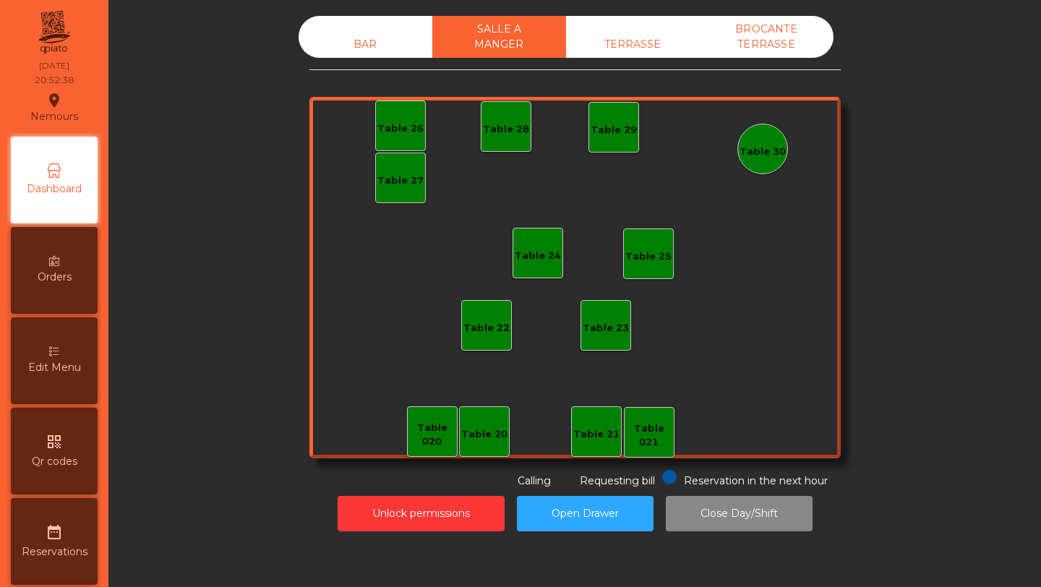
click at [633, 44] on div "TERRASSE" at bounding box center [633, 44] width 134 height 27
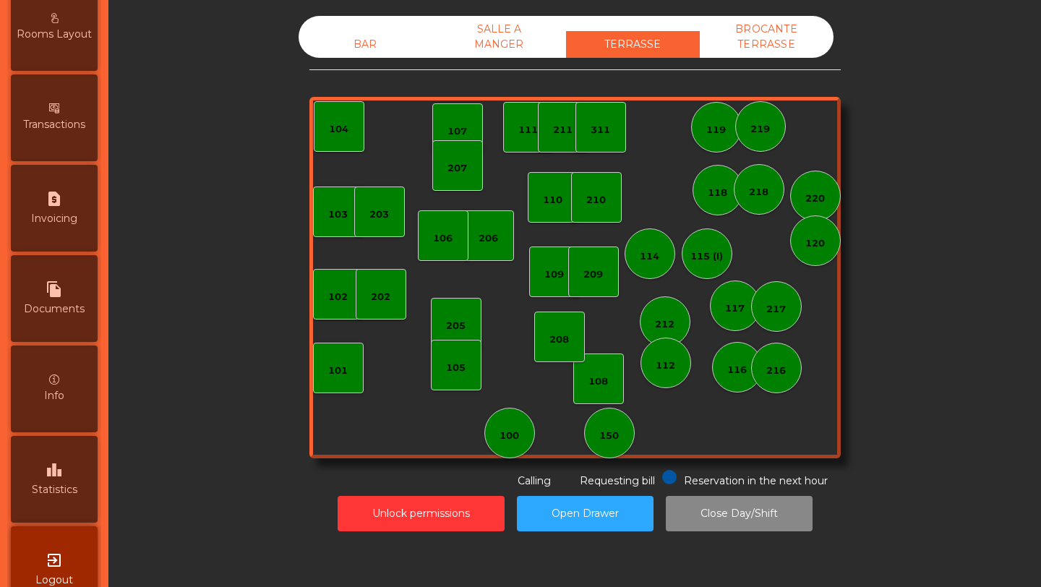
scroll to position [641, 0]
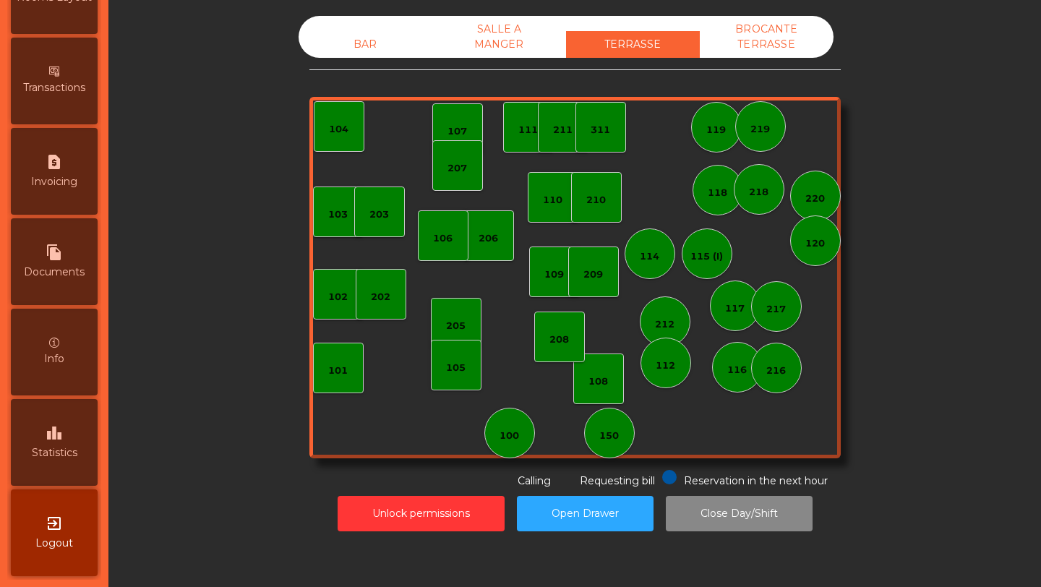
click at [53, 437] on icon "leaderboard" at bounding box center [54, 432] width 17 height 17
